Goal: Task Accomplishment & Management: Use online tool/utility

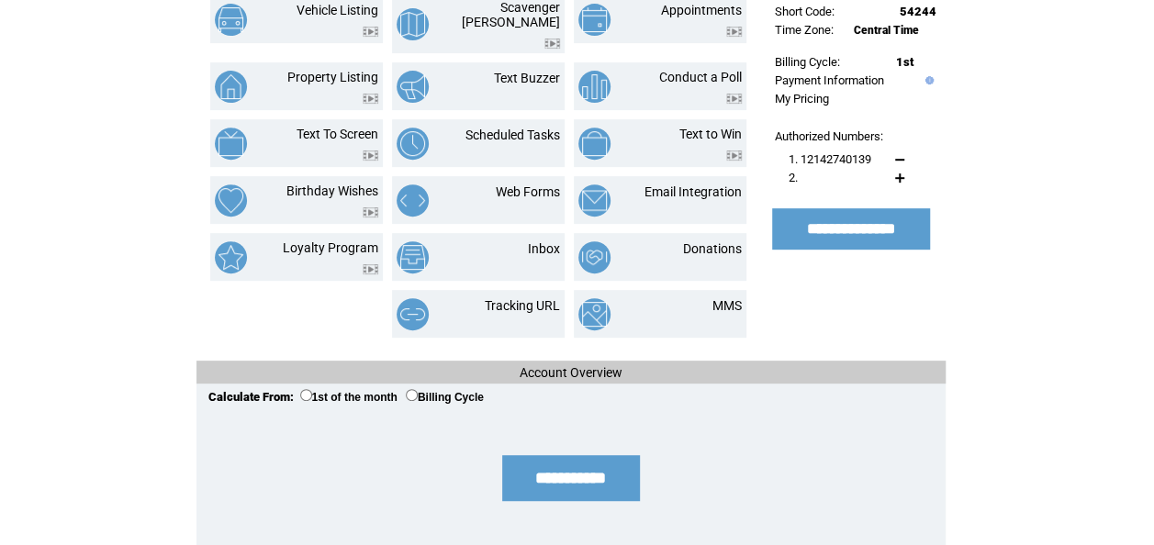
scroll to position [309, 0]
click at [696, 297] on td "MMS" at bounding box center [704, 313] width 73 height 32
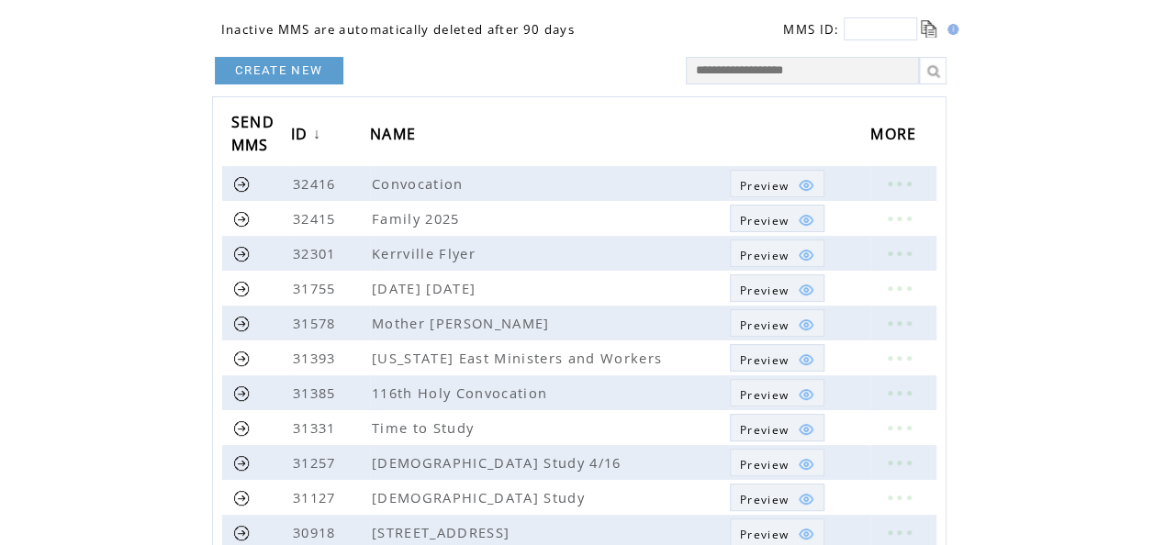
scroll to position [110, 0]
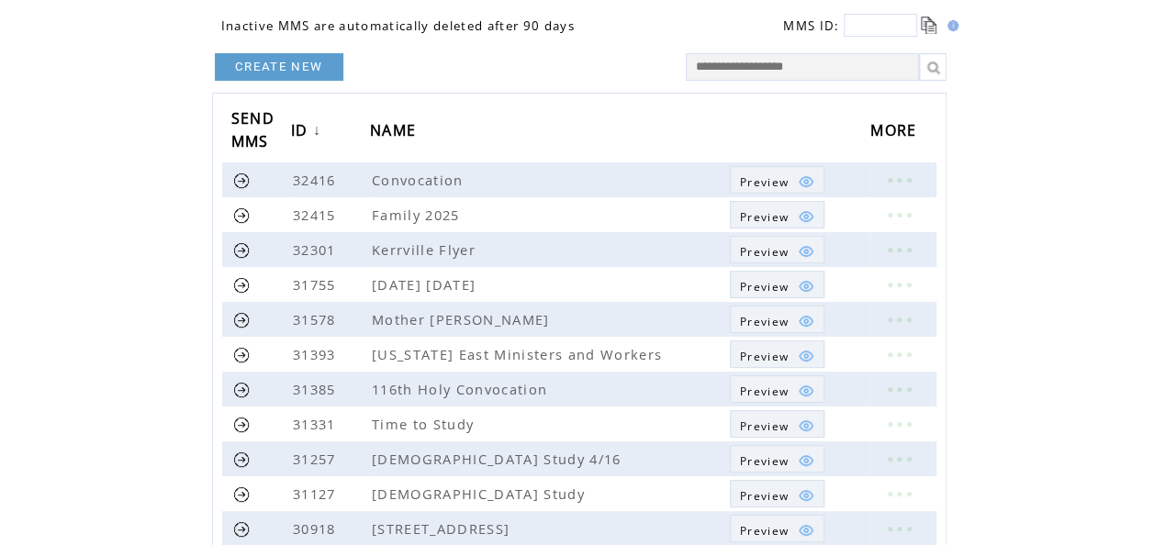
click at [603, 425] on td "Time to Study" at bounding box center [550, 424] width 360 height 35
click at [897, 420] on link at bounding box center [898, 424] width 55 height 24
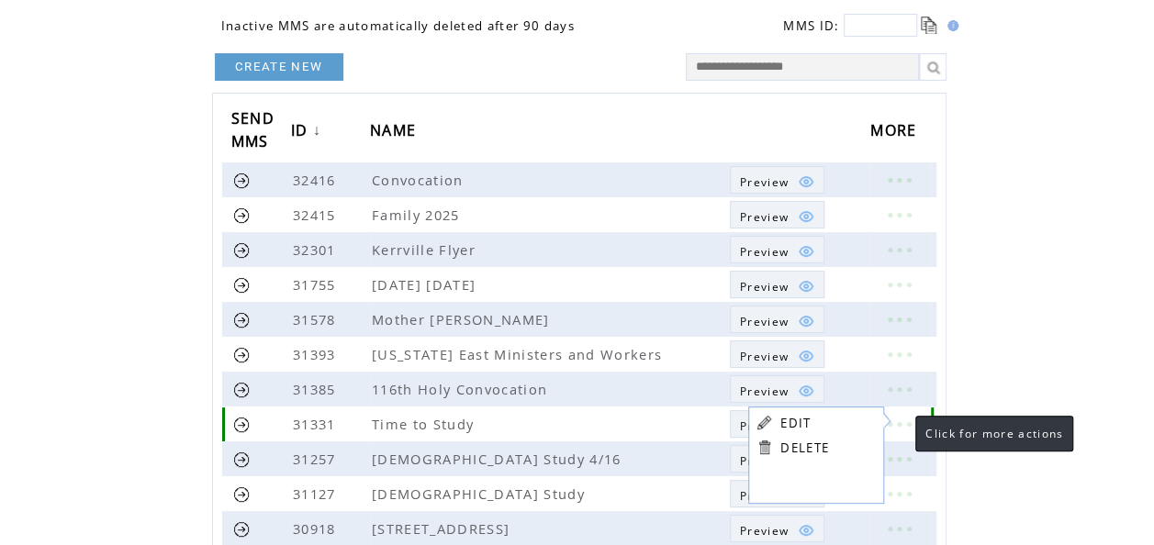
click at [1057, 340] on html "**********" at bounding box center [577, 162] width 1154 height 545
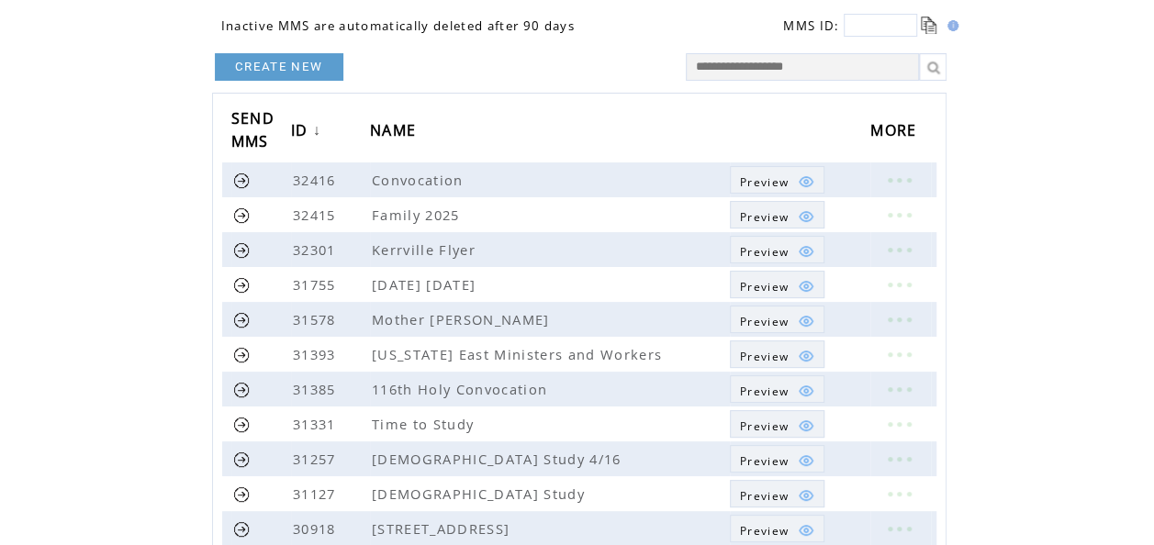
click at [766, 428] on span "Preview" at bounding box center [764, 426] width 49 height 16
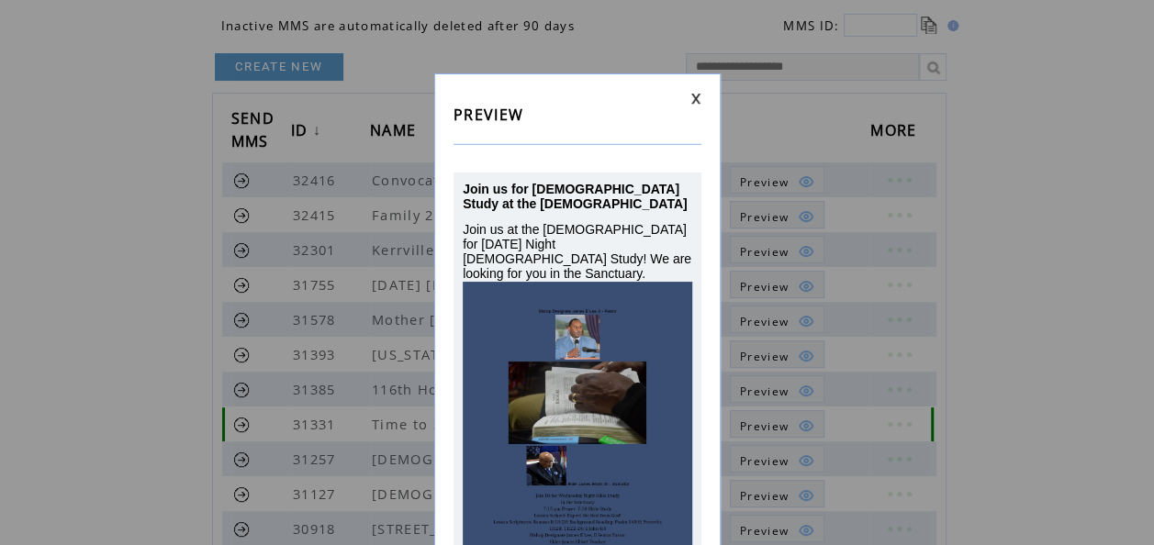
click at [692, 99] on link at bounding box center [695, 99] width 11 height 12
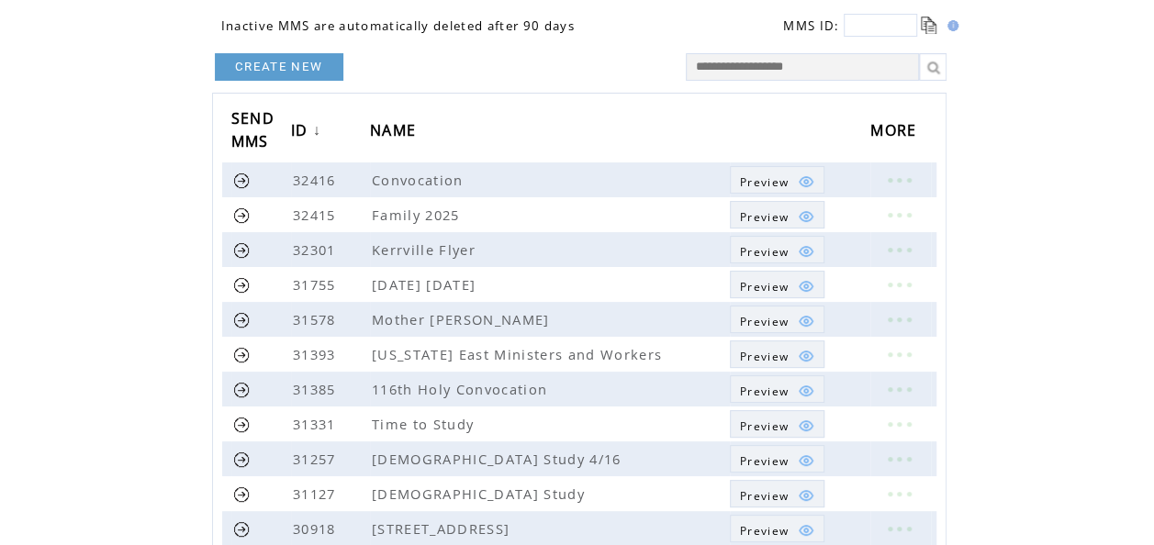
click at [237, 428] on link at bounding box center [241, 424] width 17 height 17
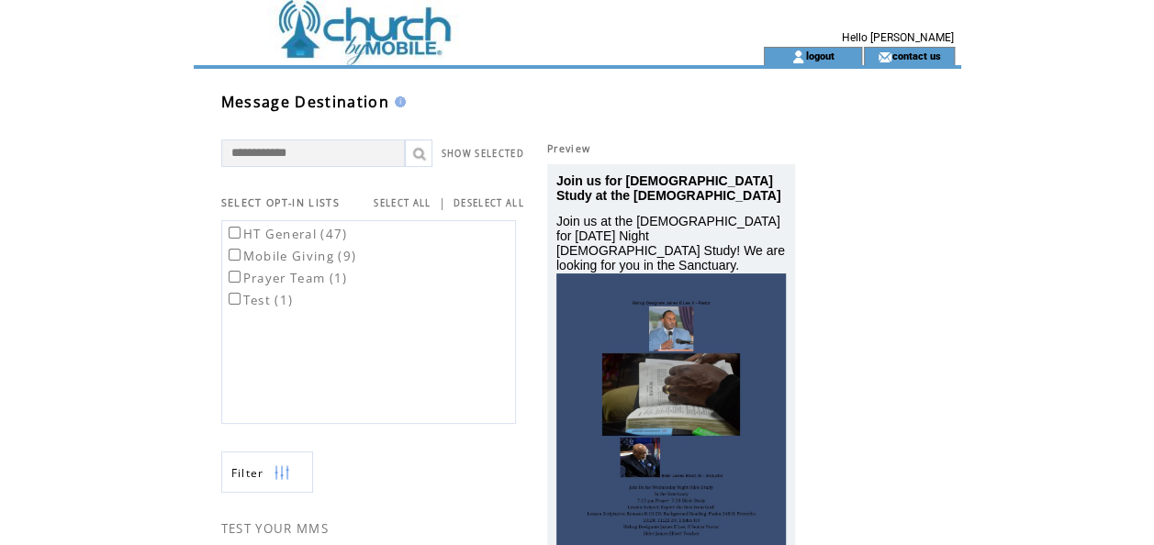
click at [477, 155] on link "SHOW SELECTED" at bounding box center [482, 154] width 83 height 12
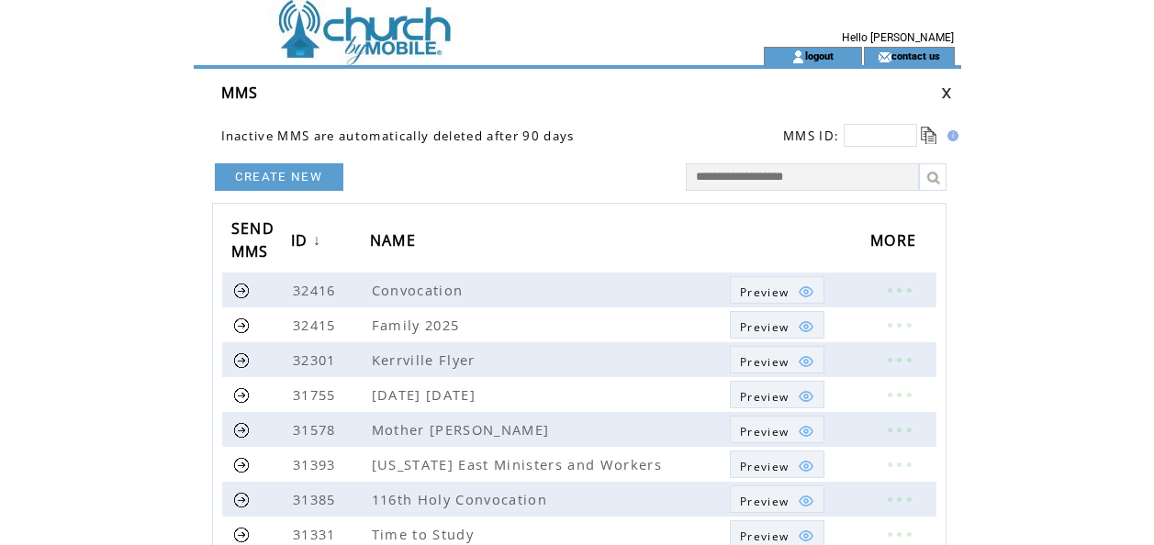
scroll to position [110, 0]
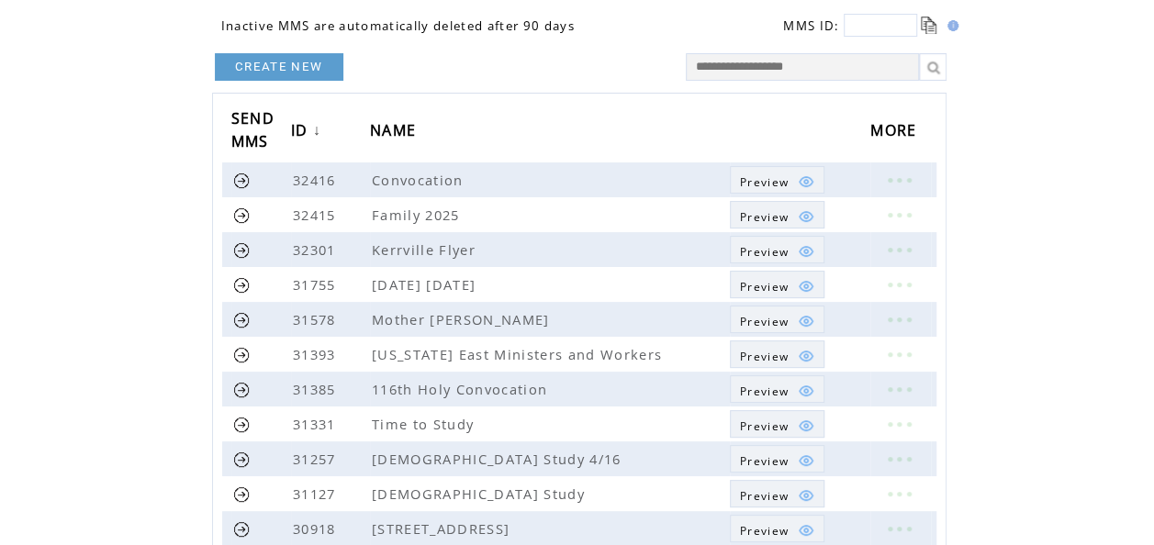
click at [238, 430] on link at bounding box center [241, 424] width 17 height 17
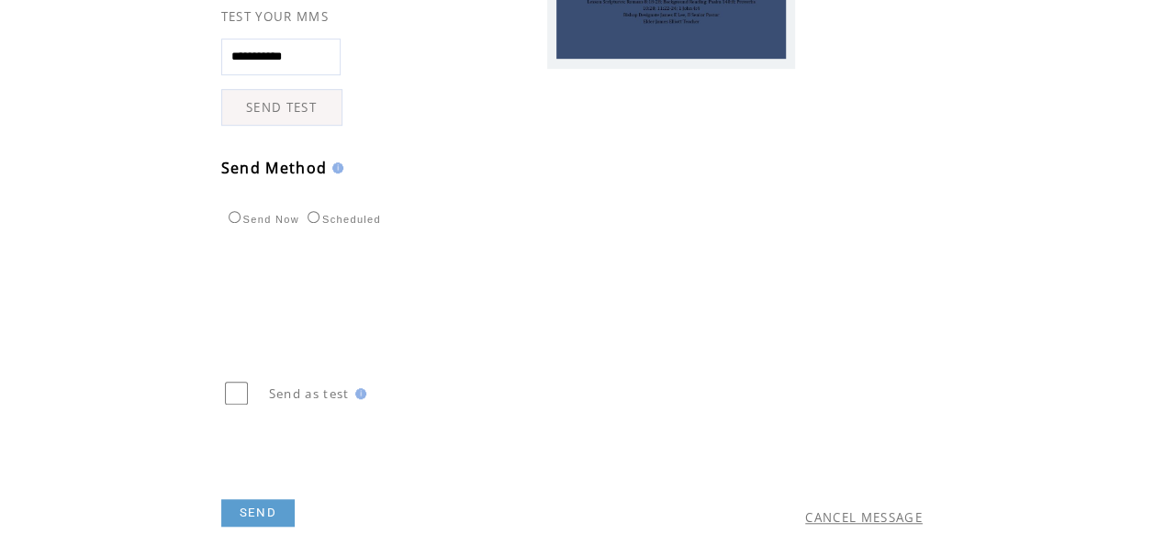
scroll to position [576, 0]
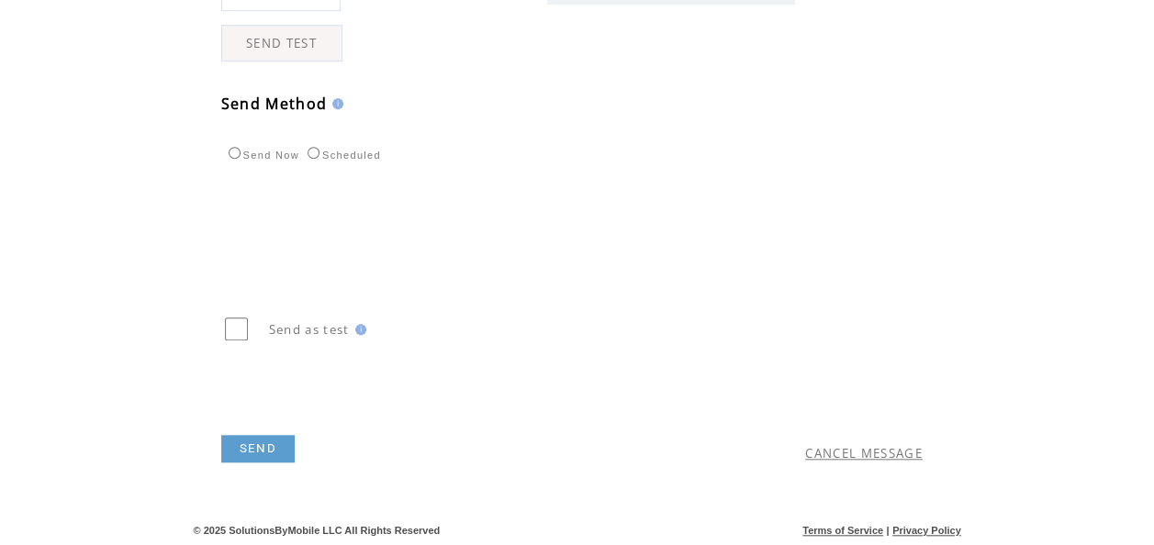
click at [239, 449] on link "SEND" at bounding box center [257, 449] width 73 height 28
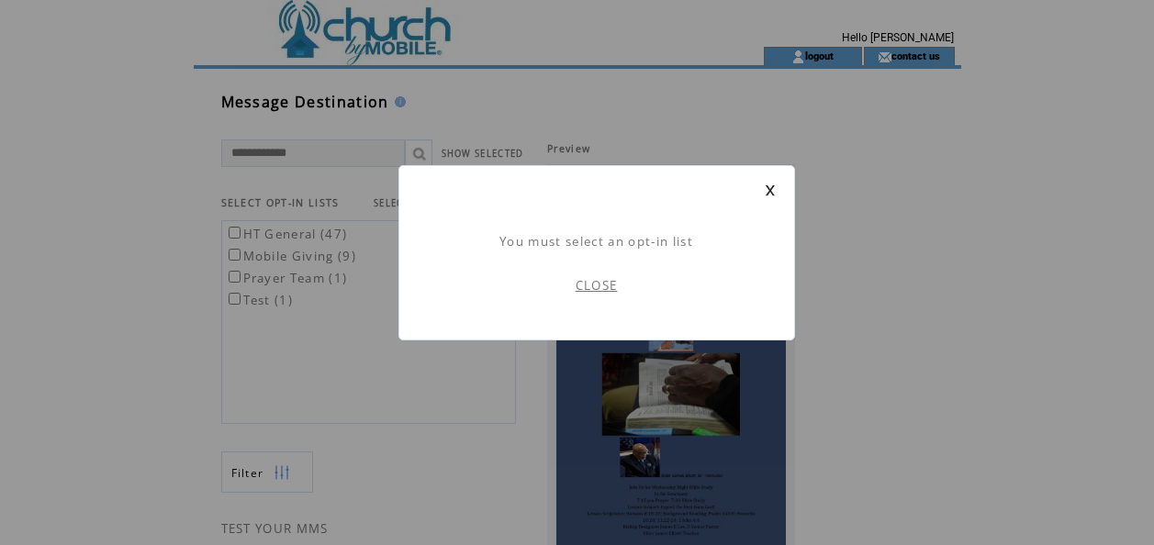
scroll to position [1, 0]
click at [606, 290] on link "CLOSE" at bounding box center [596, 285] width 42 height 17
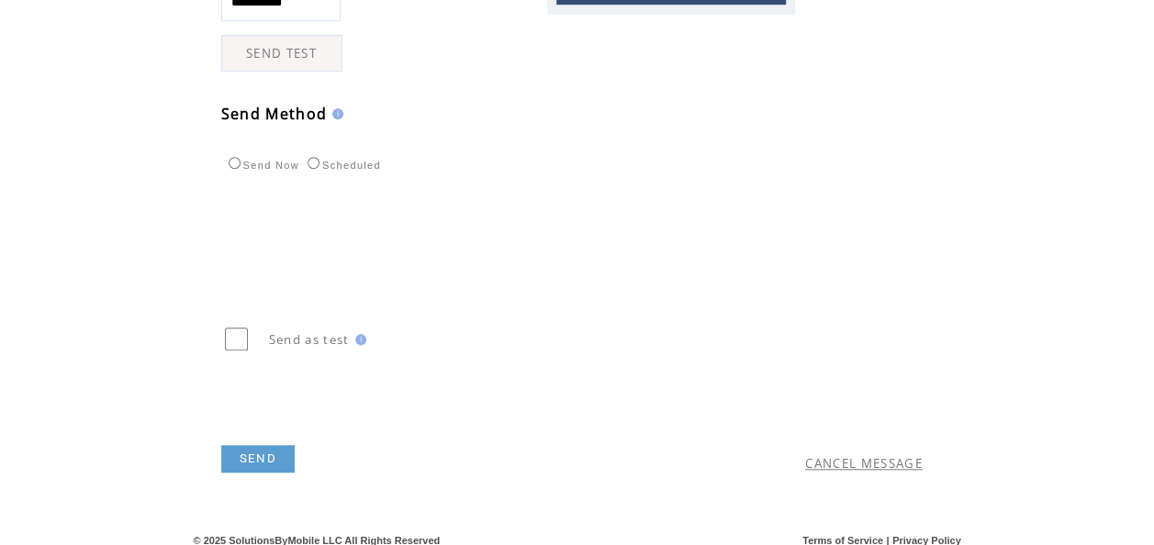
scroll to position [576, 0]
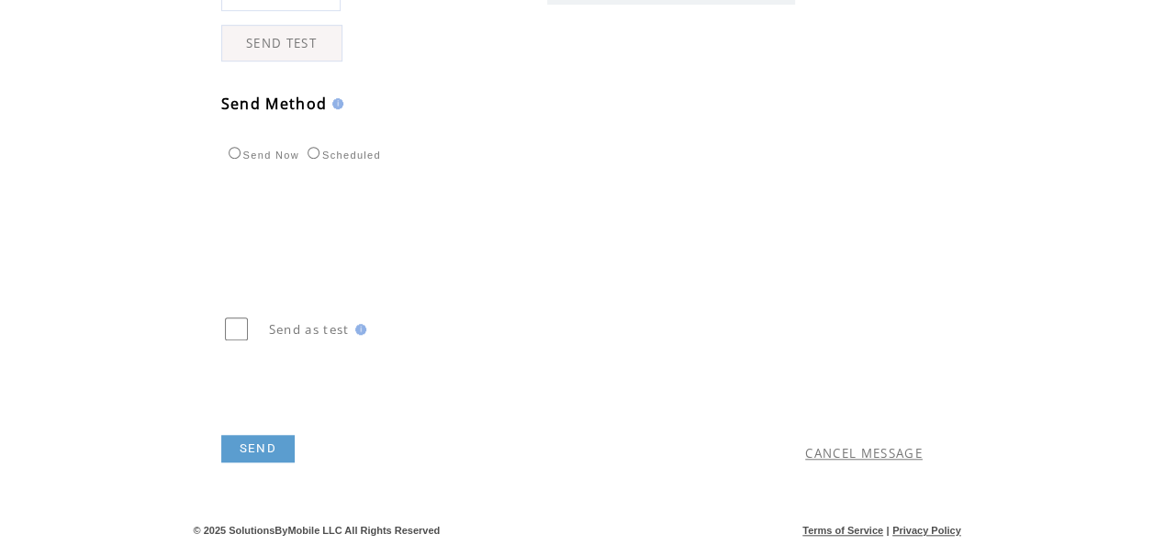
click at [240, 445] on link "SEND" at bounding box center [257, 449] width 73 height 28
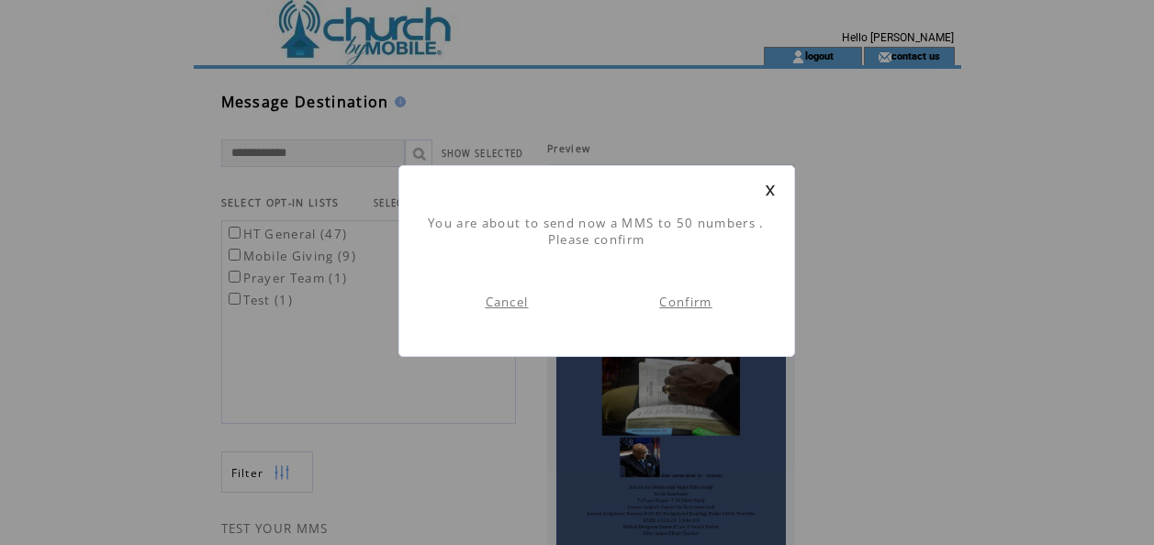
scroll to position [1, 0]
click at [681, 307] on link "Confirm" at bounding box center [685, 302] width 52 height 17
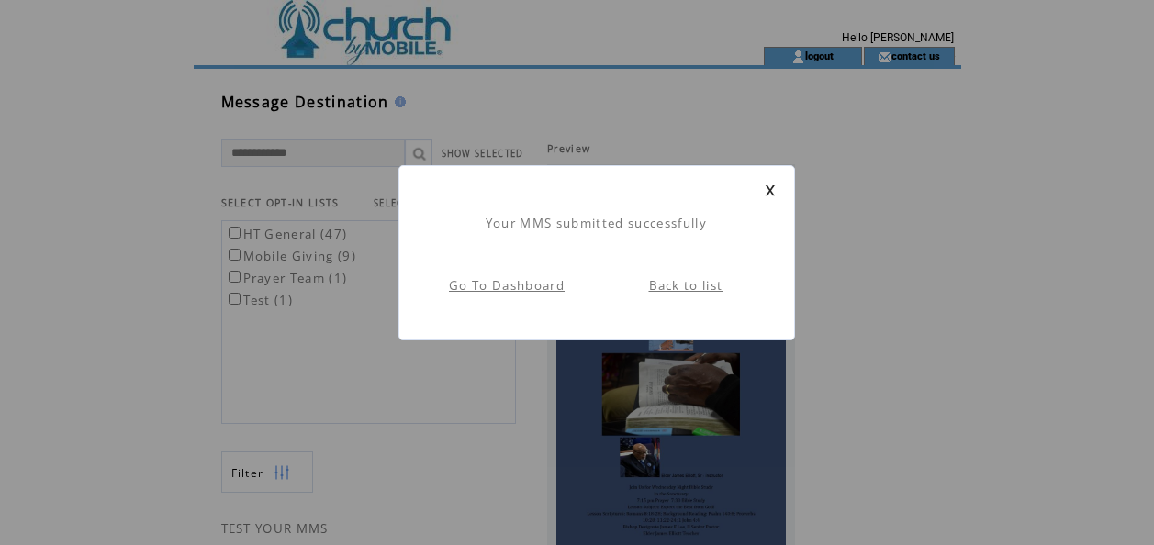
scroll to position [1, 0]
click at [769, 194] on link at bounding box center [769, 190] width 11 height 12
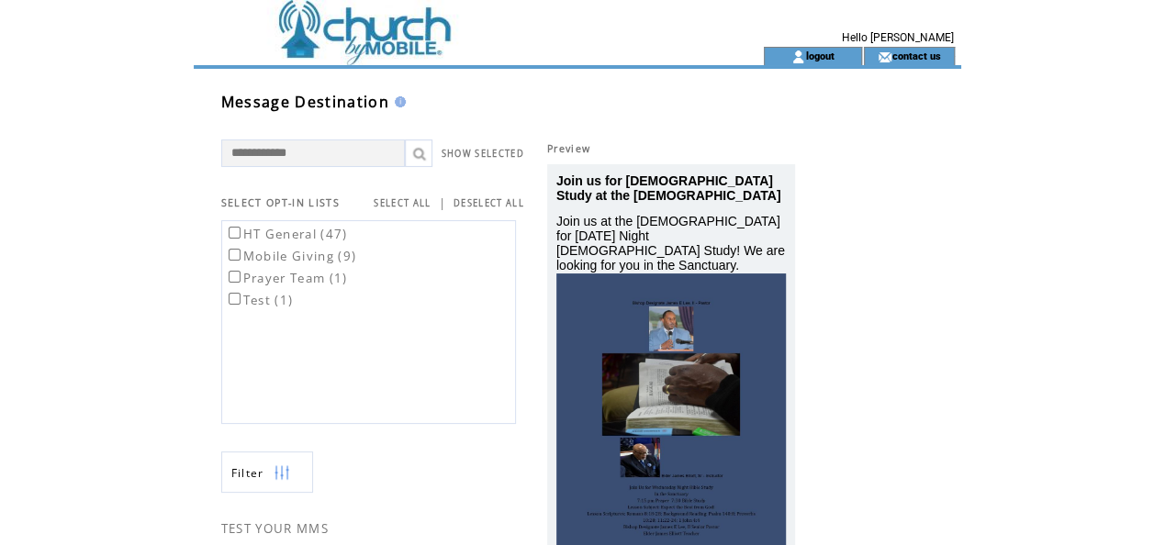
scroll to position [1, 0]
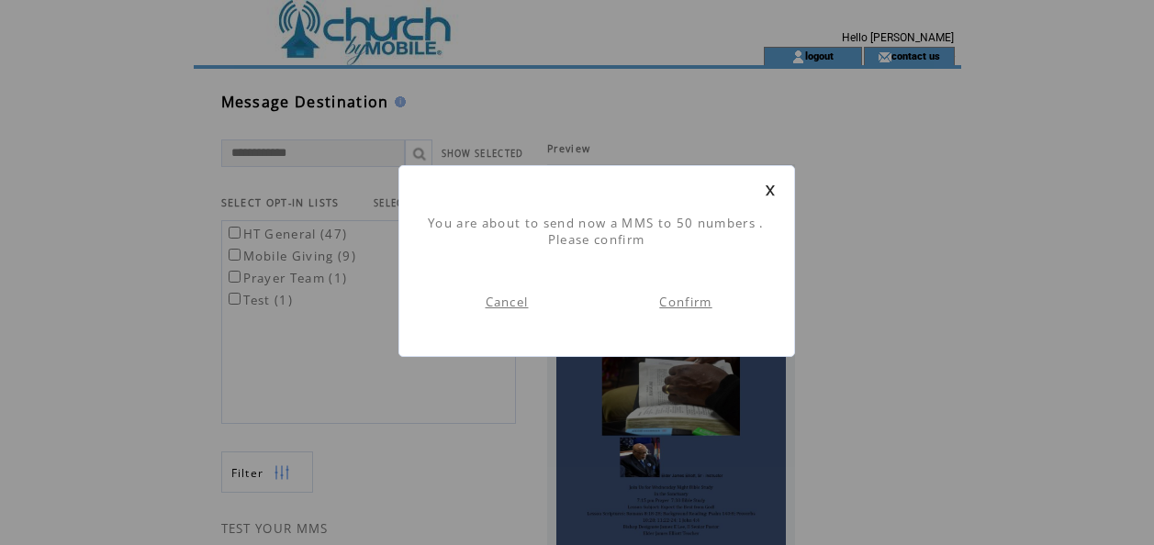
scroll to position [1, 0]
click at [685, 309] on link "Confirm" at bounding box center [685, 302] width 52 height 17
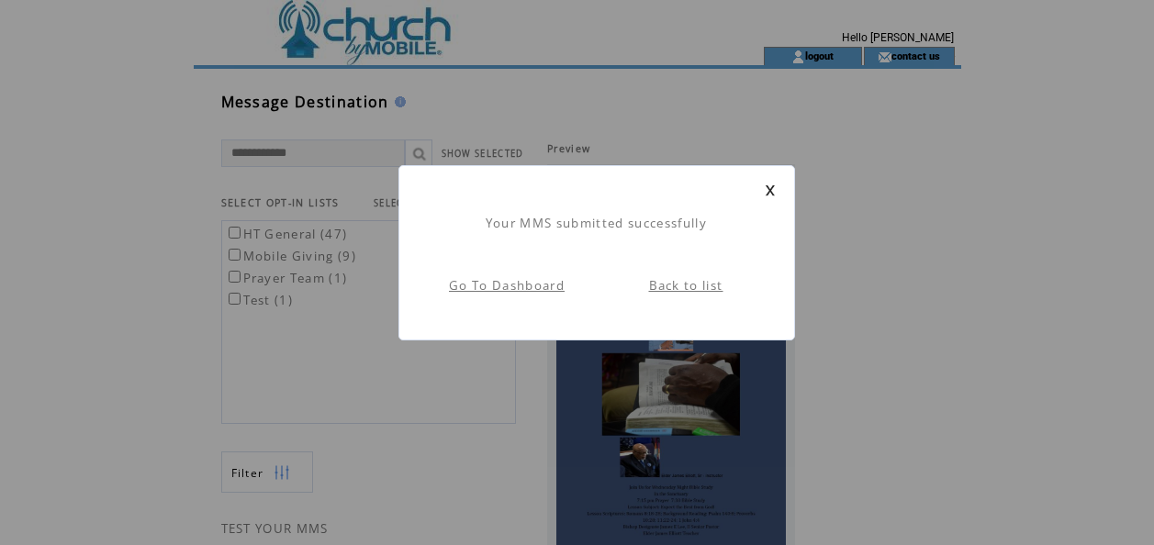
scroll to position [1, 0]
click at [686, 290] on link "Back to list" at bounding box center [686, 285] width 74 height 17
click at [765, 195] on link at bounding box center [769, 190] width 11 height 12
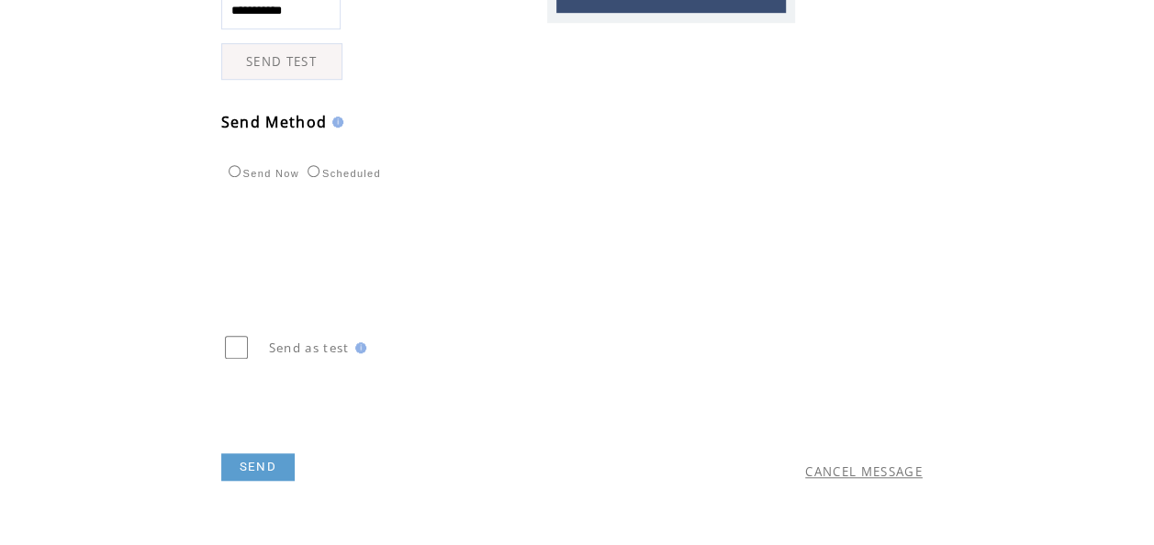
scroll to position [576, 0]
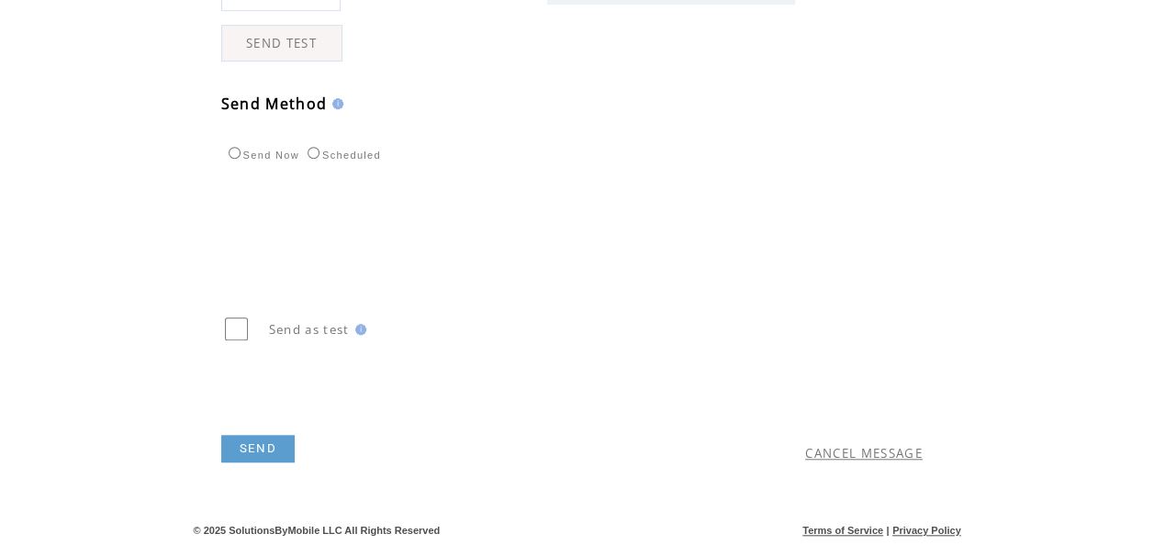
click at [872, 474] on td at bounding box center [604, 495] width 767 height 46
click at [865, 459] on link "CANCEL MESSAGE" at bounding box center [863, 453] width 117 height 17
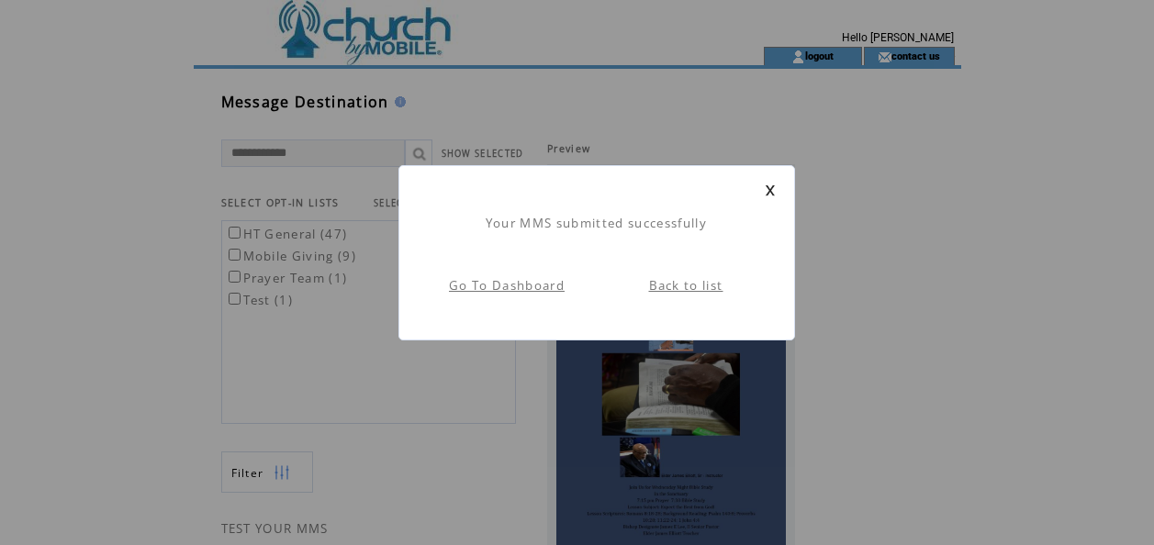
scroll to position [1, 0]
click at [766, 191] on link at bounding box center [769, 190] width 11 height 12
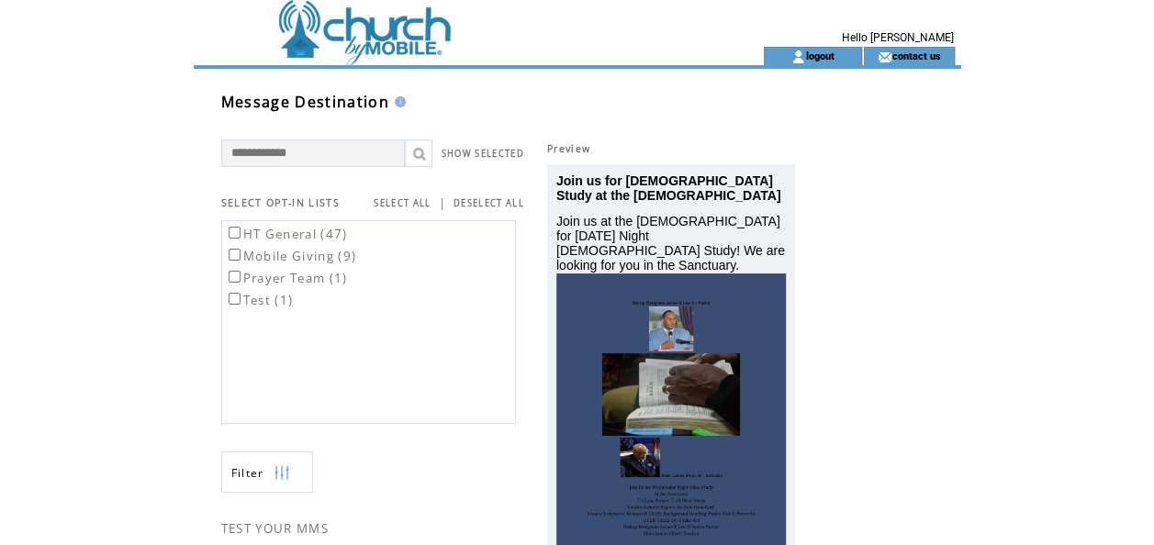
click at [828, 59] on link "logout" at bounding box center [819, 56] width 28 height 12
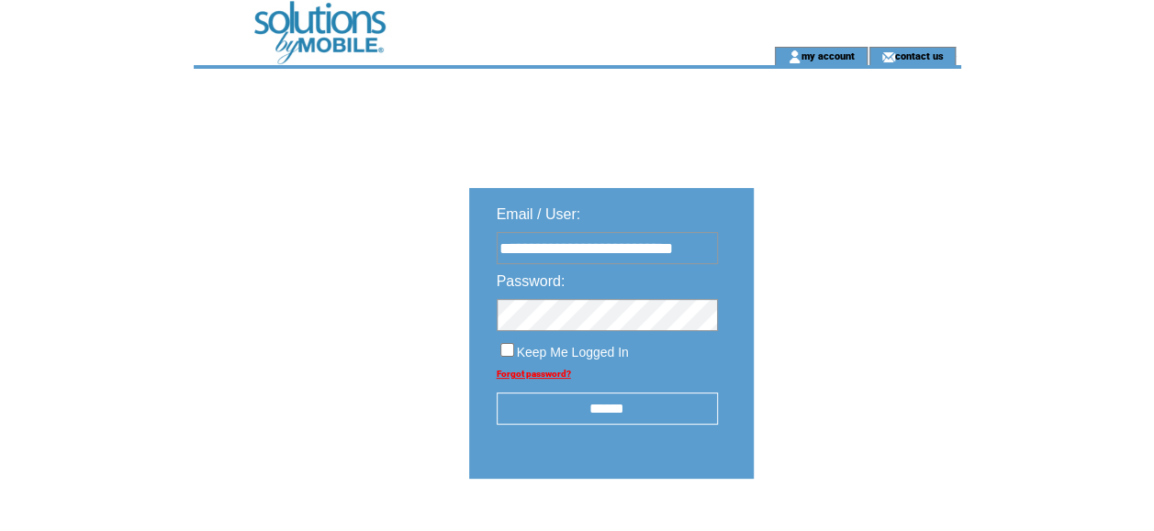
type input "**********"
click at [663, 411] on input "******" at bounding box center [606, 409] width 221 height 32
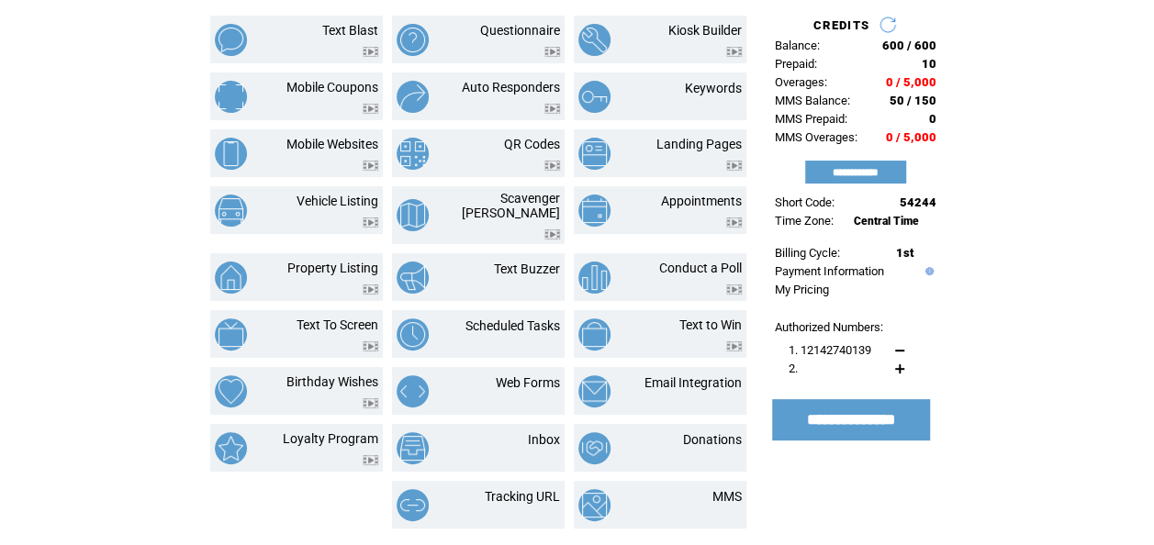
scroll to position [119, 0]
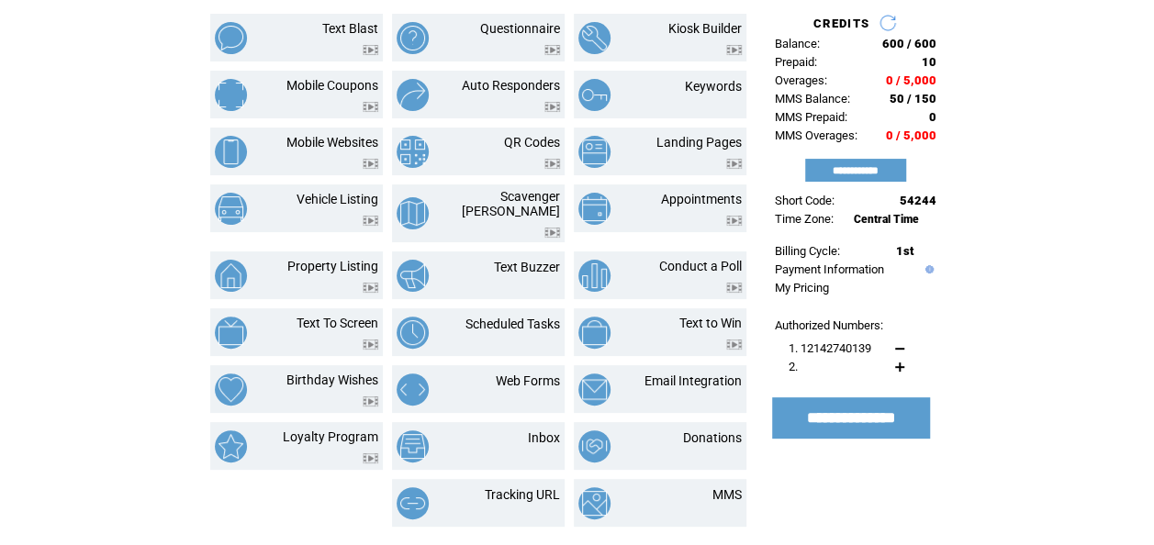
click at [854, 428] on input "**********" at bounding box center [850, 417] width 149 height 19
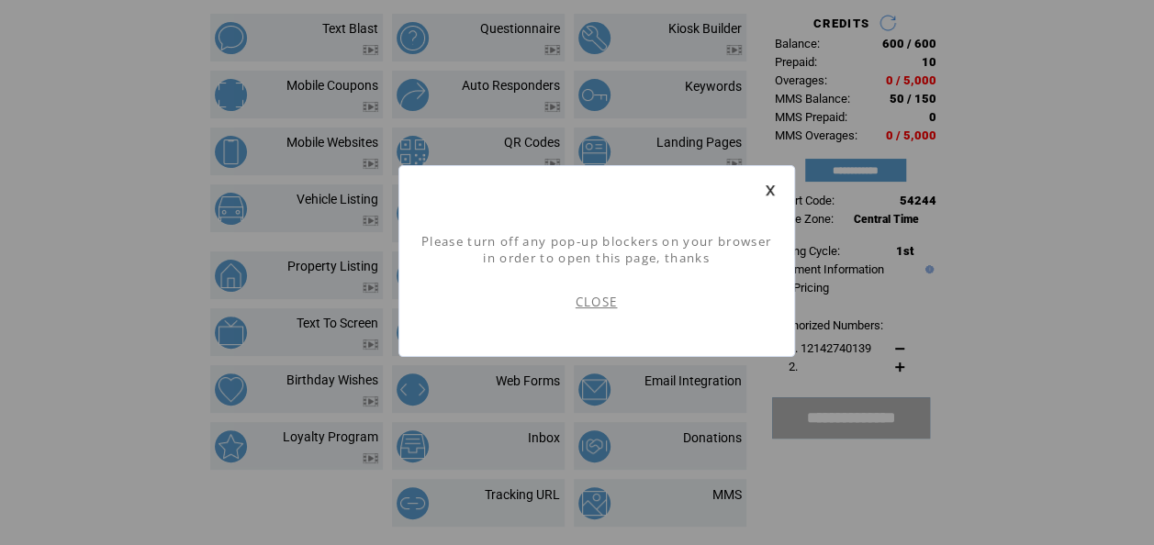
scroll to position [1, 0]
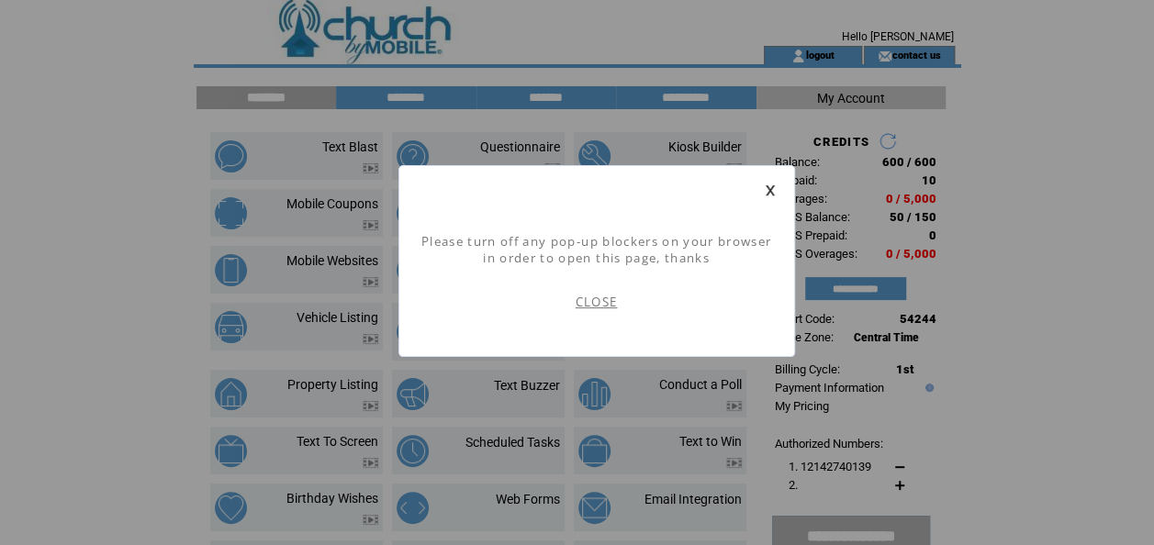
click at [767, 190] on link at bounding box center [769, 190] width 11 height 12
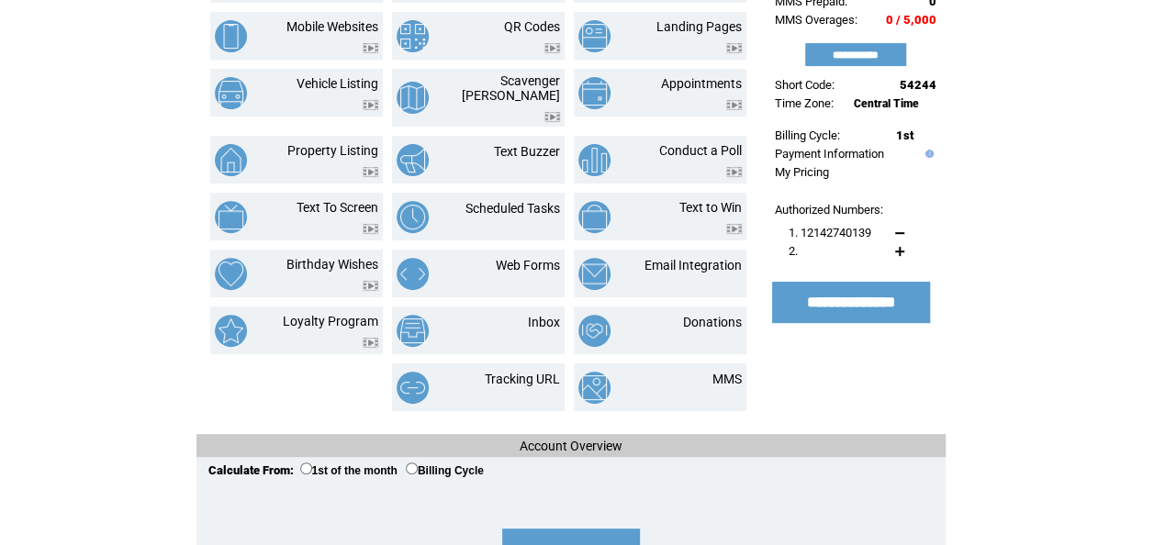
scroll to position [235, 0]
click at [599, 389] on img at bounding box center [594, 388] width 32 height 32
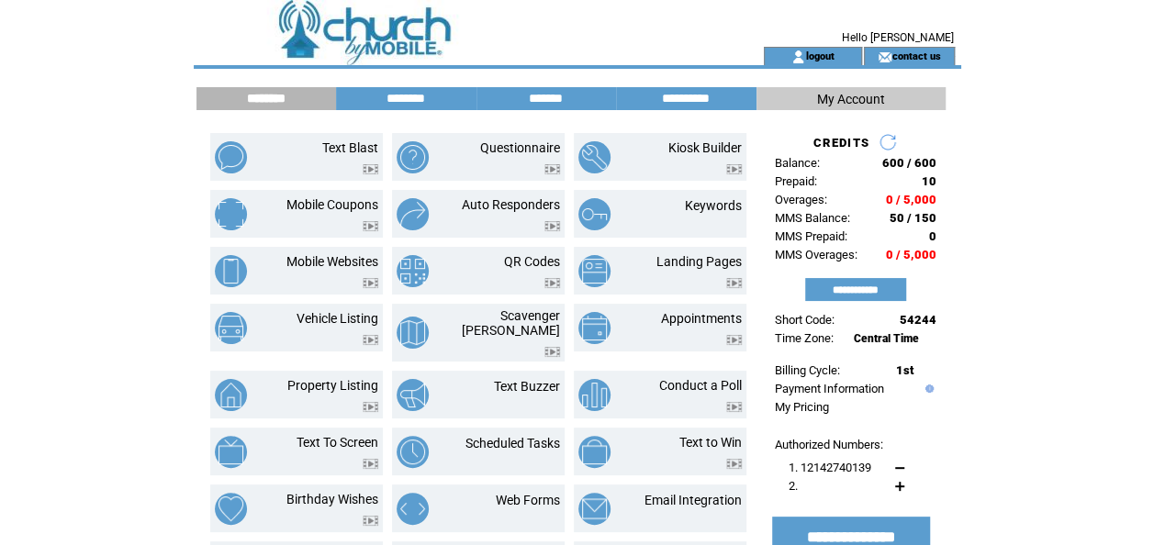
click at [548, 106] on input "*******" at bounding box center [546, 99] width 138 height 16
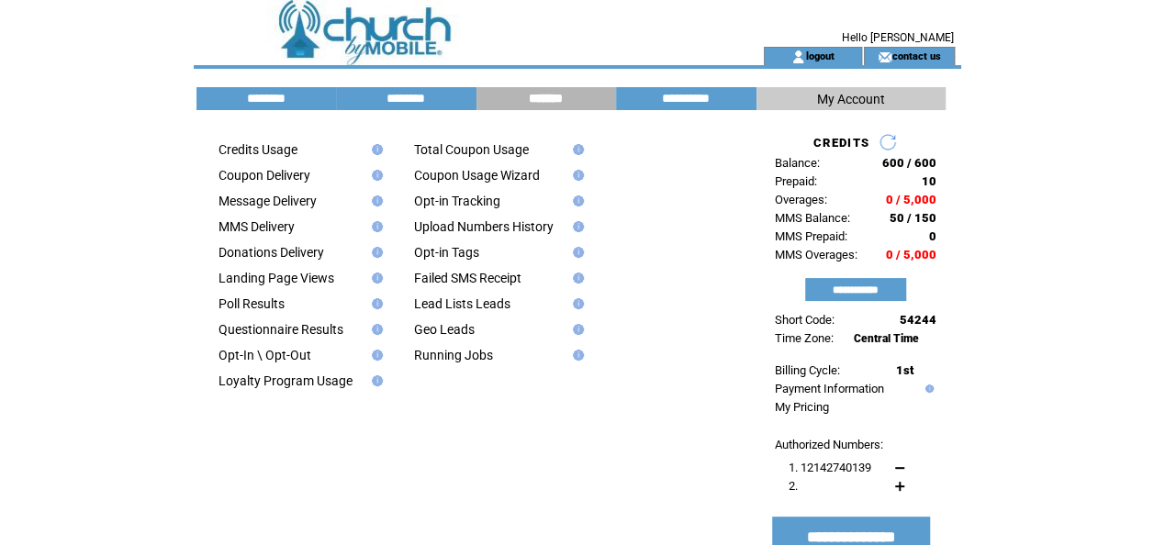
click at [253, 230] on link "MMS Delivery" at bounding box center [256, 226] width 76 height 15
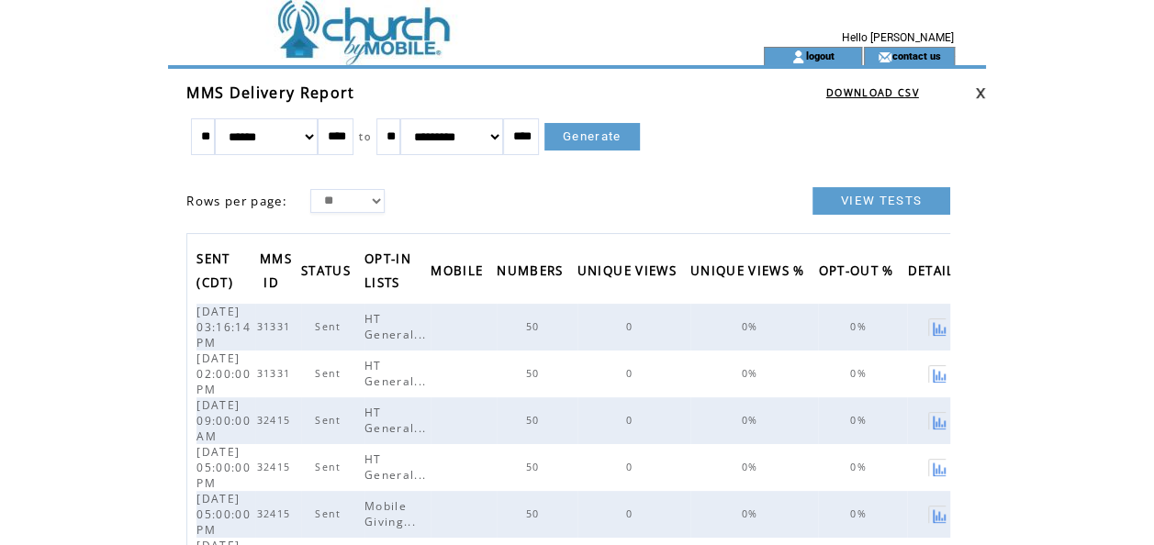
click at [920, 351] on td at bounding box center [938, 374] width 63 height 47
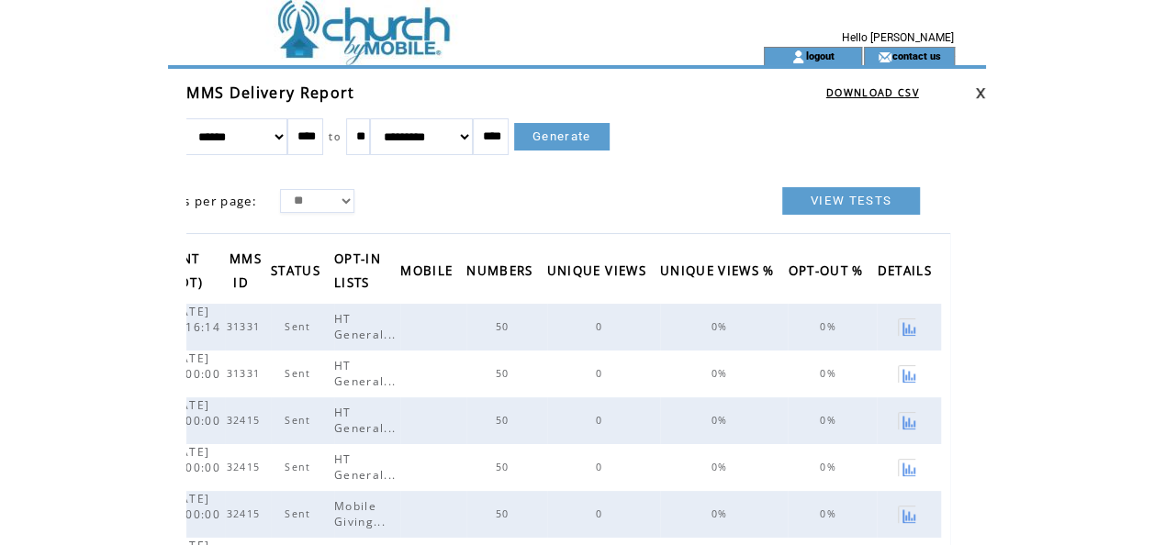
click at [909, 323] on link at bounding box center [906, 326] width 17 height 17
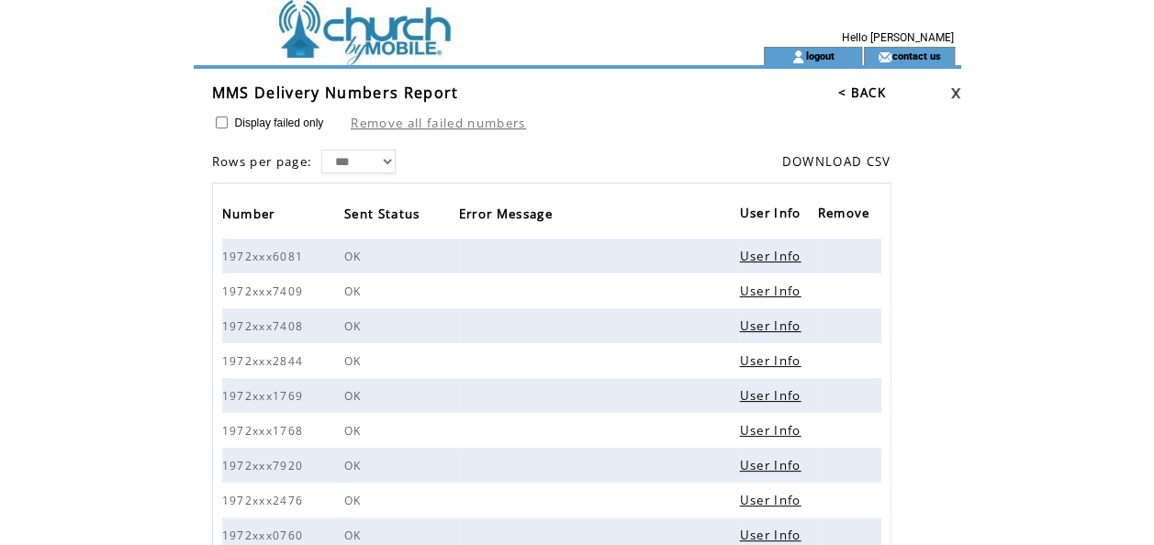
click at [774, 260] on link "User Info" at bounding box center [769, 256] width 61 height 17
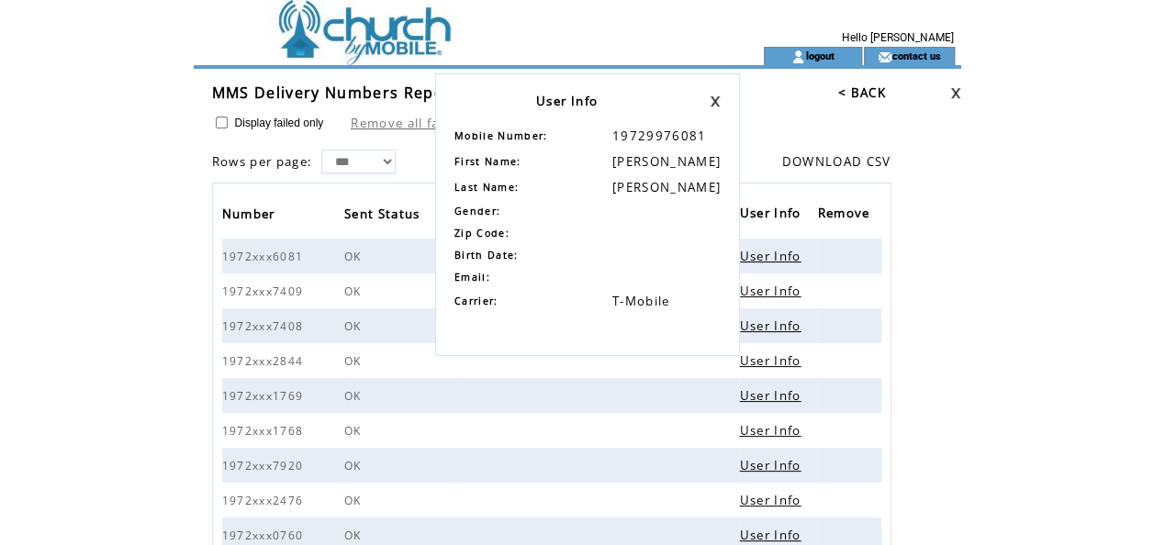
click at [709, 97] on link at bounding box center [714, 101] width 11 height 12
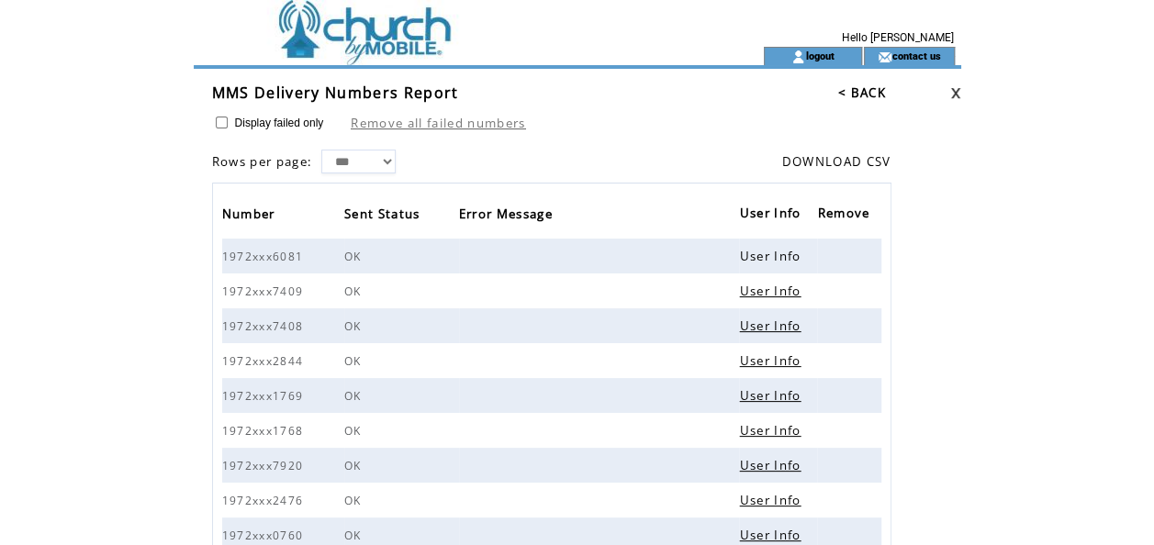
click at [763, 318] on link "User Info" at bounding box center [769, 326] width 61 height 17
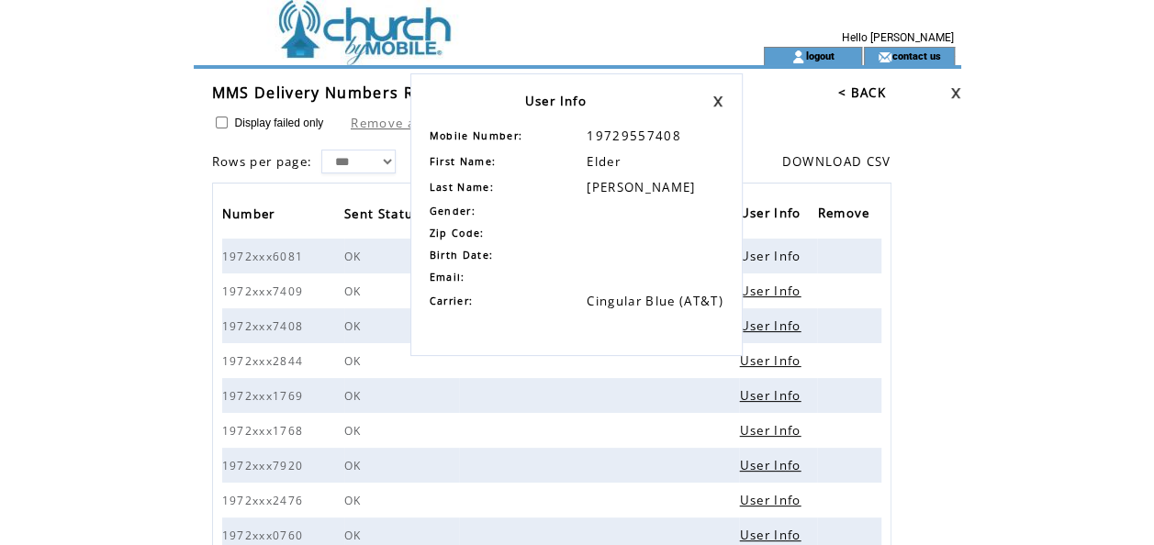
click at [714, 97] on link at bounding box center [717, 101] width 11 height 12
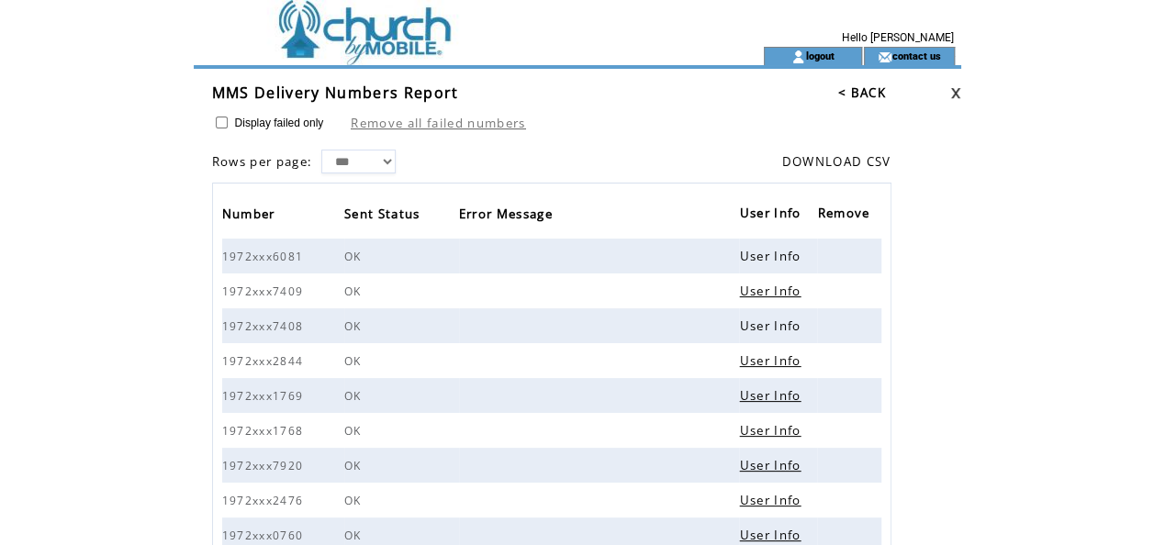
click at [775, 290] on link "User Info" at bounding box center [769, 291] width 61 height 17
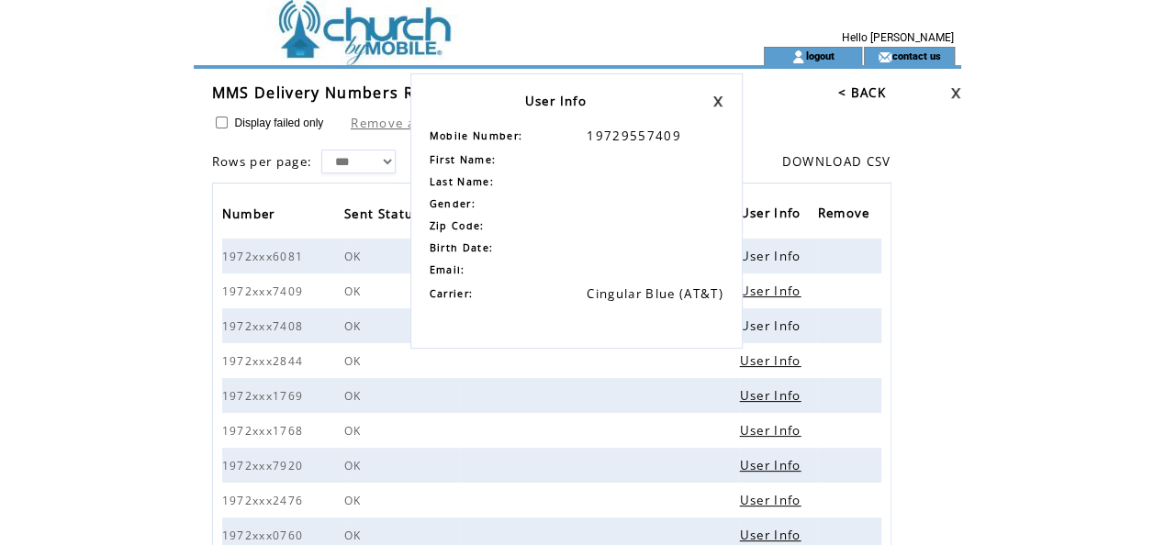
click at [721, 101] on link at bounding box center [717, 101] width 11 height 12
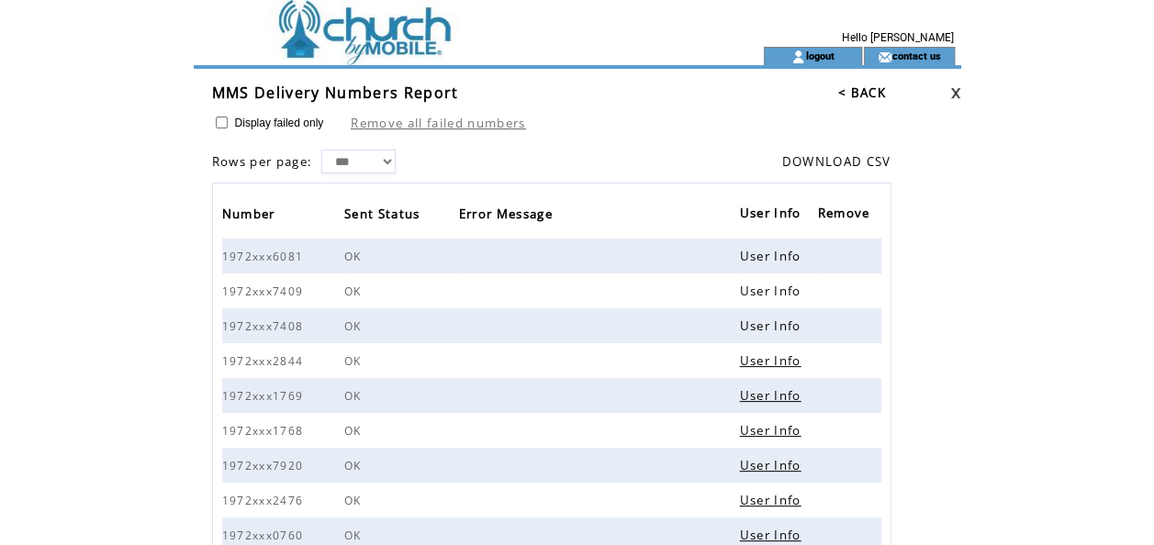
click at [764, 287] on link "User Info" at bounding box center [769, 291] width 61 height 17
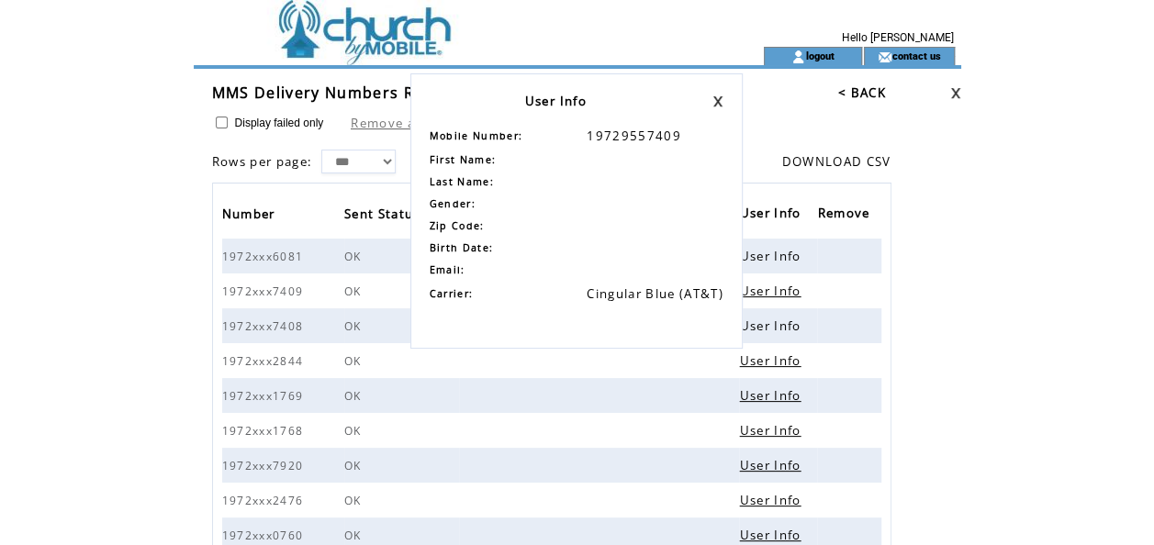
click at [719, 97] on link at bounding box center [717, 101] width 11 height 12
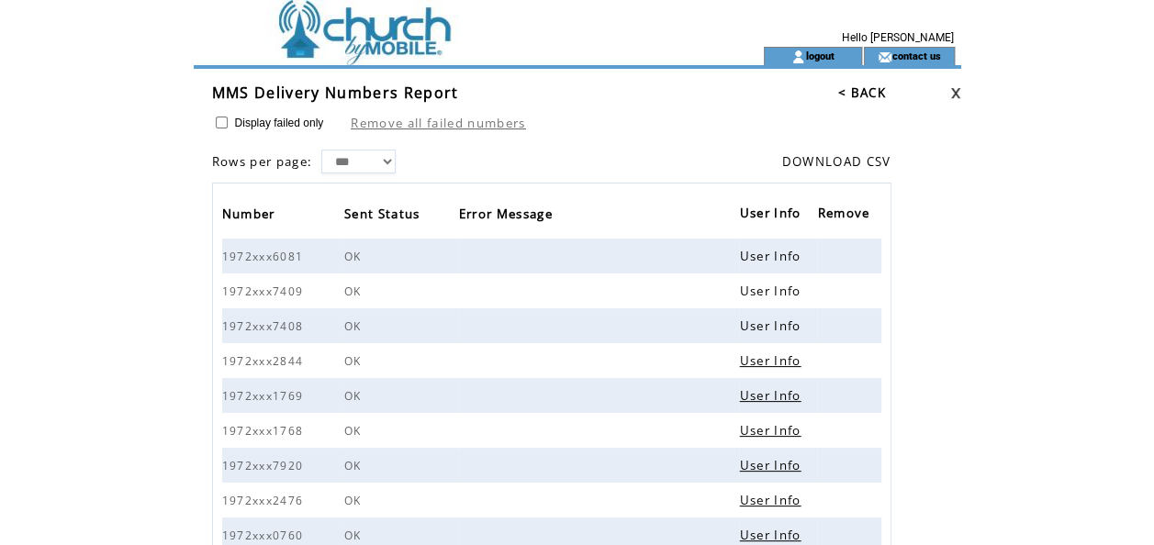
click at [781, 333] on link "User Info" at bounding box center [769, 326] width 61 height 17
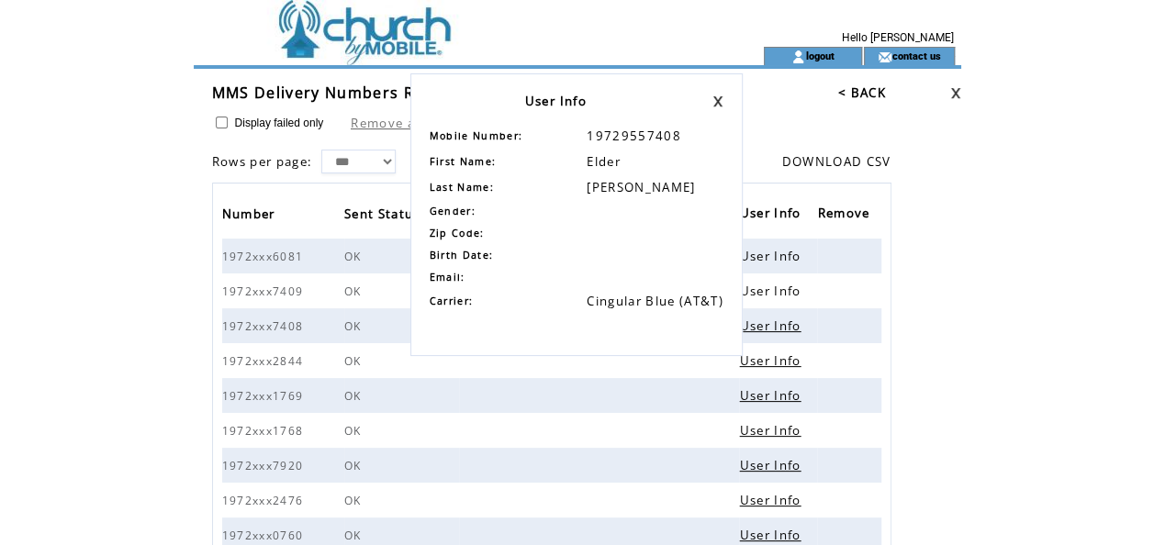
click at [718, 99] on link at bounding box center [717, 101] width 11 height 12
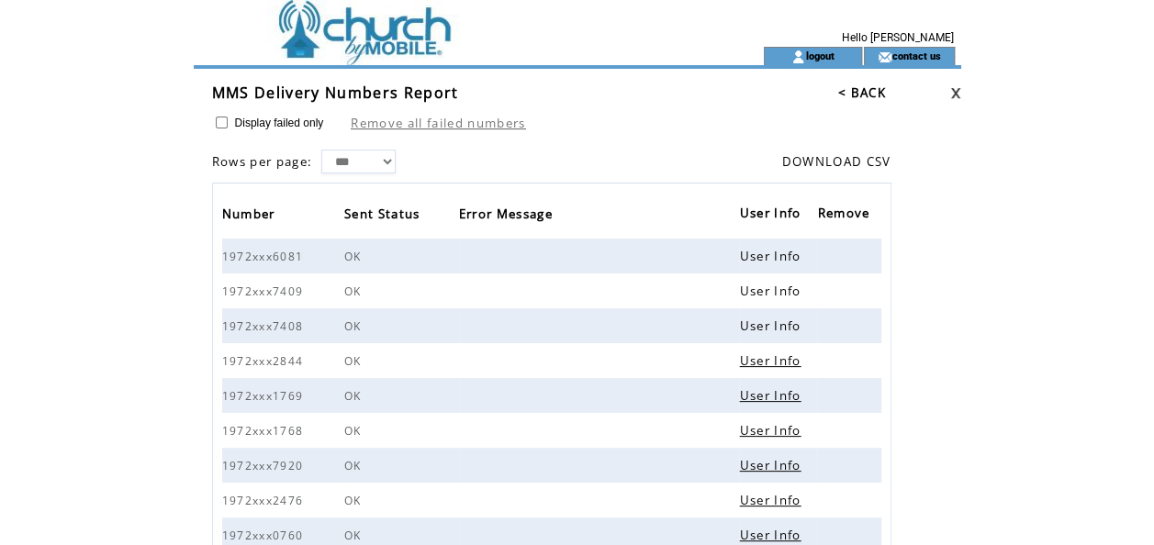
click at [772, 367] on link "User Info" at bounding box center [769, 360] width 61 height 17
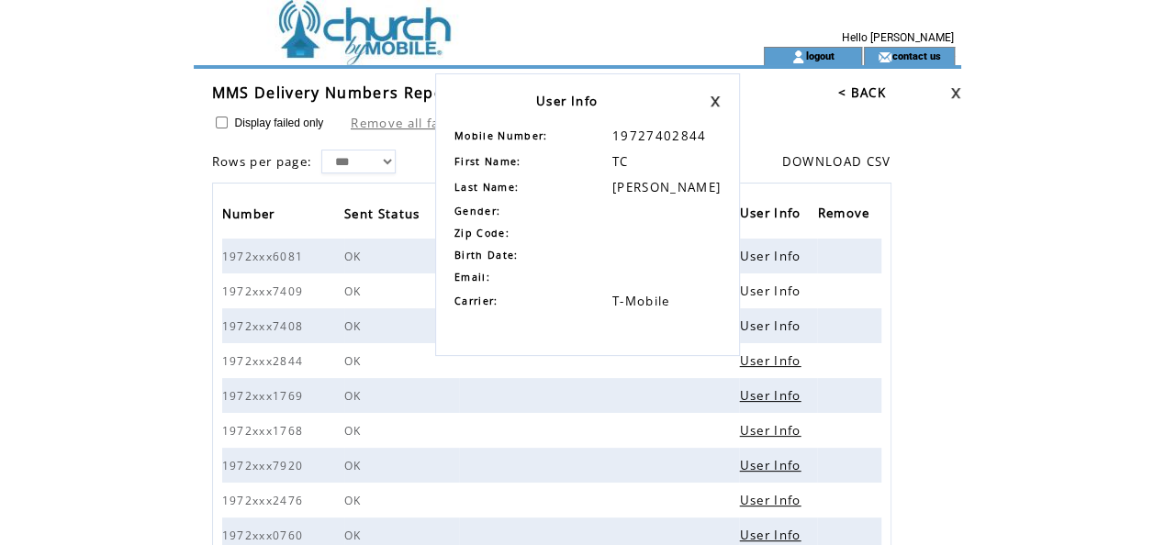
click at [709, 97] on link at bounding box center [714, 101] width 11 height 12
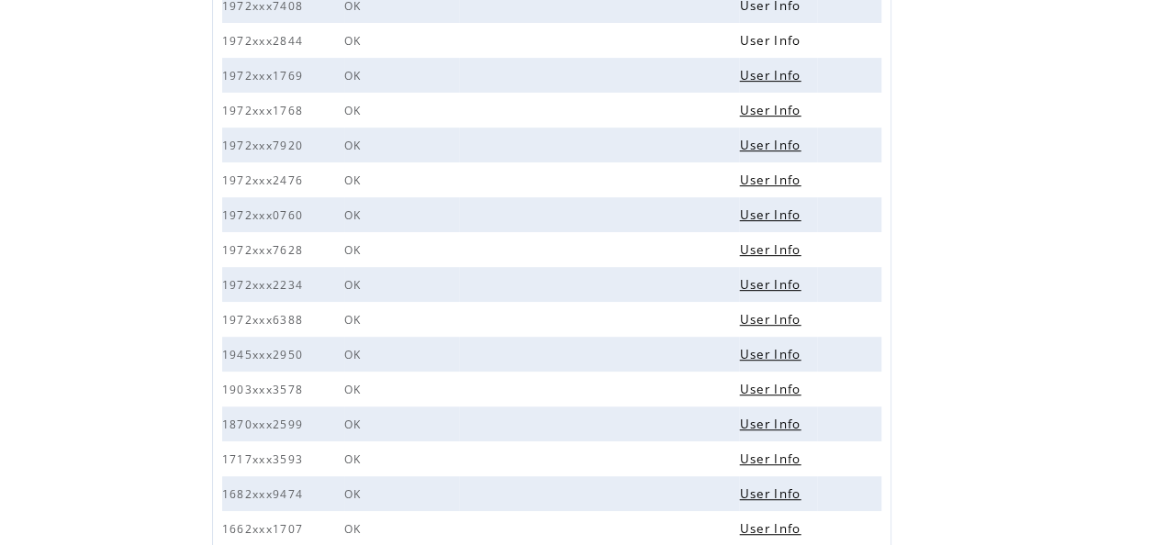
scroll to position [329, 0]
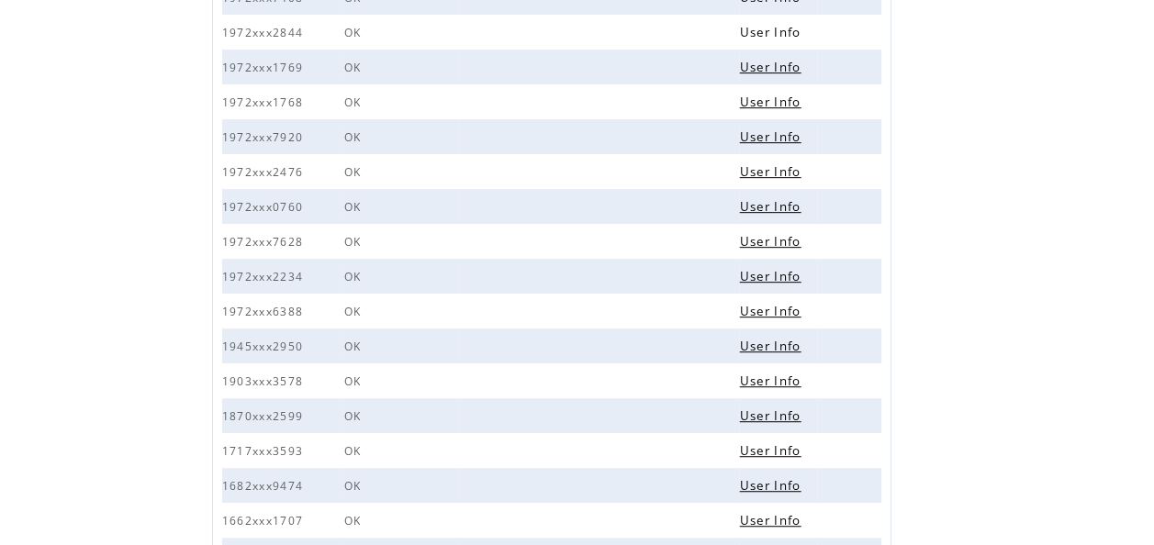
click at [769, 455] on link "User Info" at bounding box center [769, 450] width 61 height 17
click at [777, 453] on link "User Info" at bounding box center [769, 450] width 61 height 17
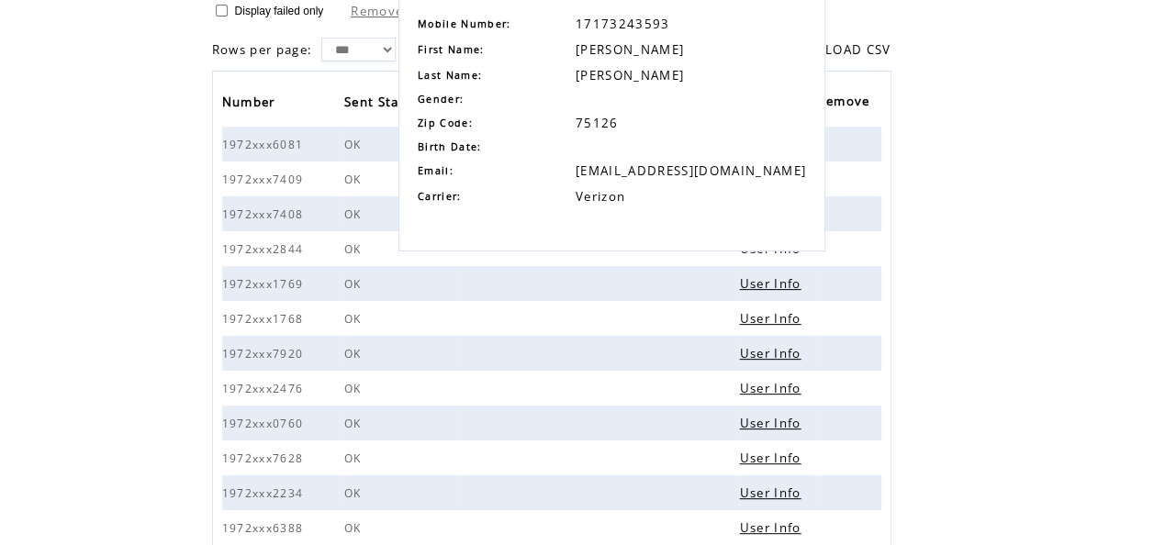
scroll to position [97, 0]
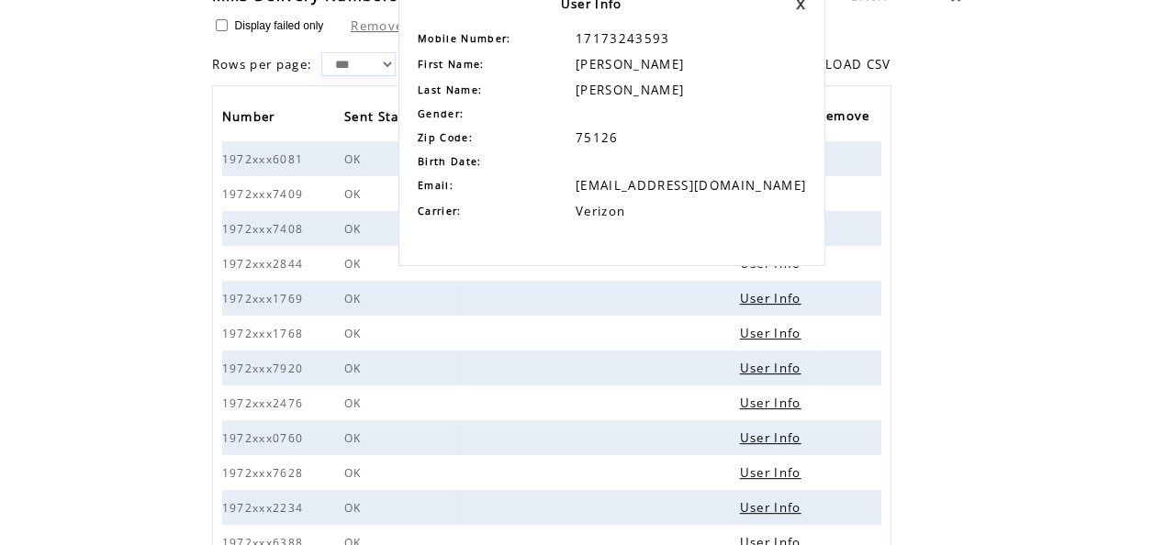
click at [795, 4] on link at bounding box center [800, 4] width 11 height 12
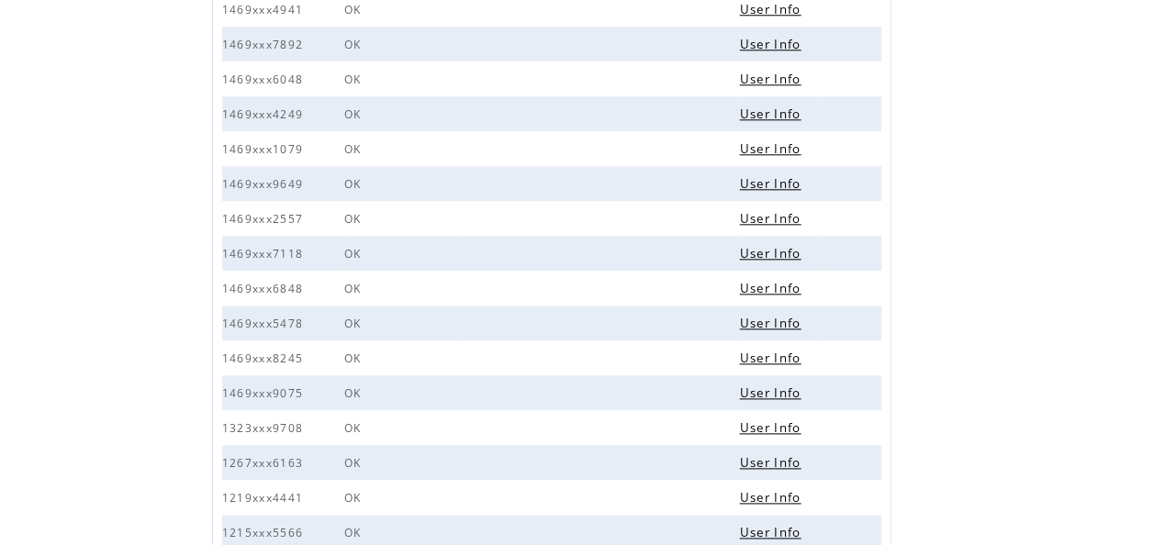
scroll to position [913, 0]
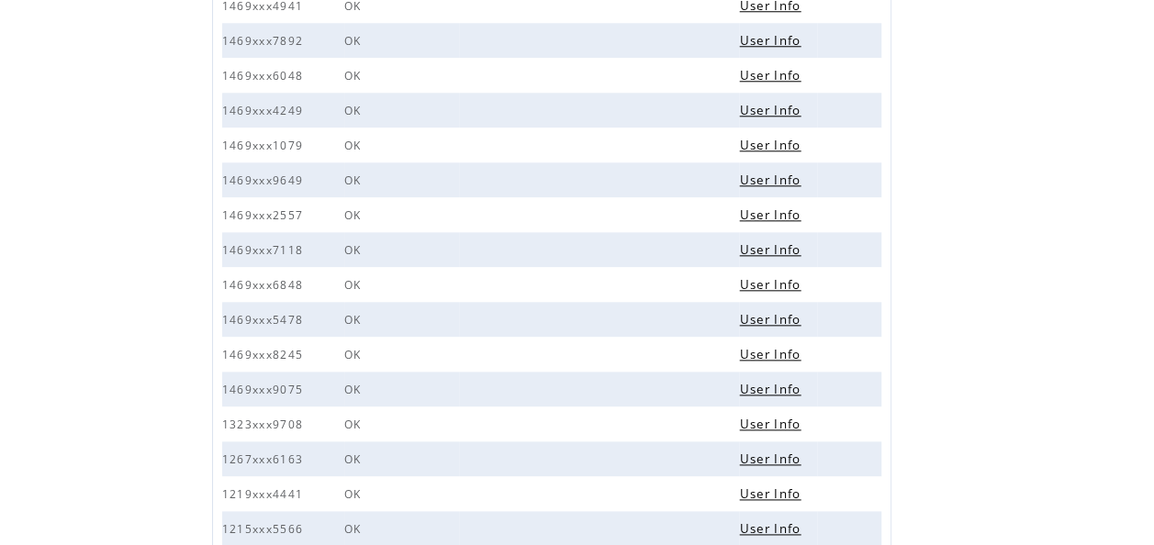
click at [764, 359] on link "User Info" at bounding box center [769, 354] width 61 height 17
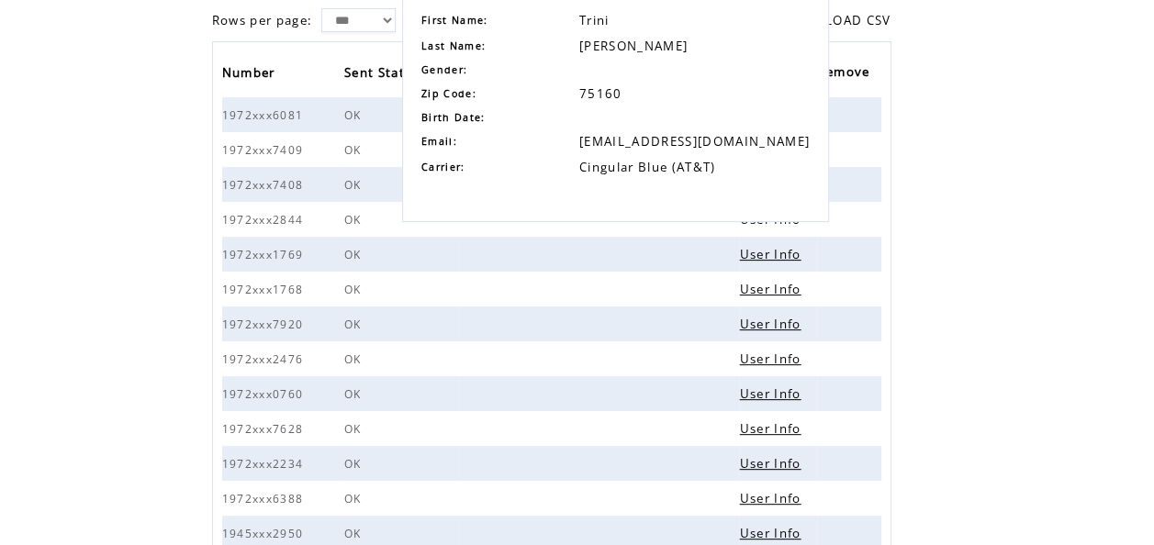
scroll to position [0, 0]
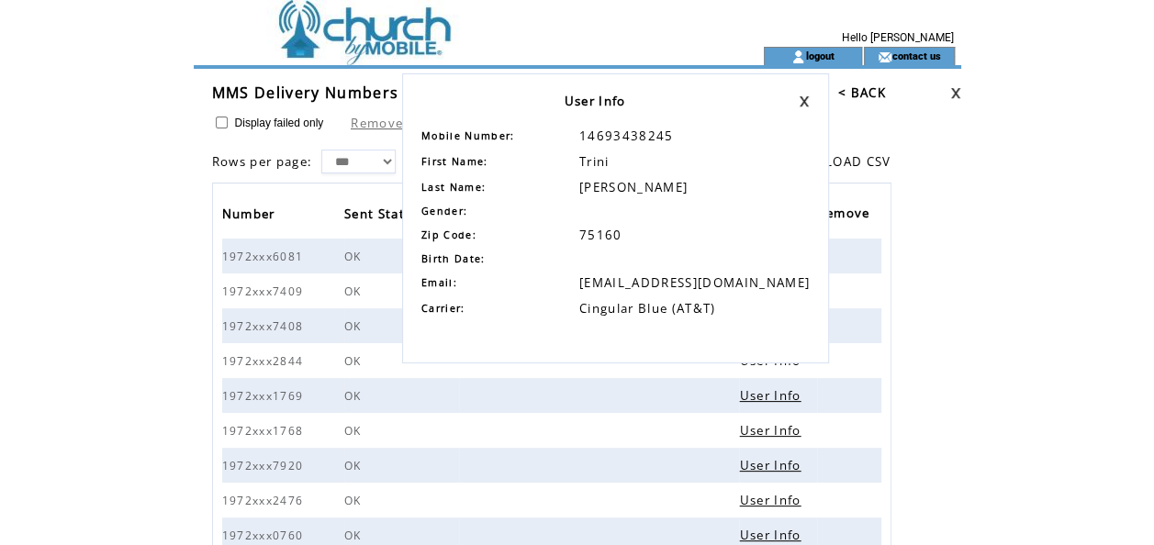
click at [798, 105] on link at bounding box center [803, 101] width 11 height 12
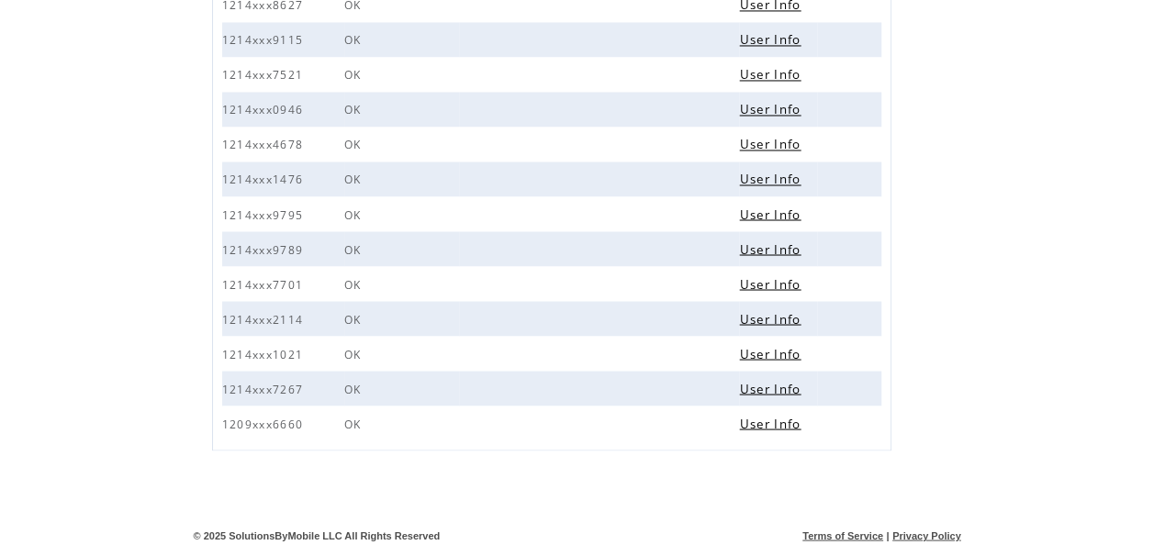
scroll to position [1543, 0]
